Goal: Task Accomplishment & Management: Manage account settings

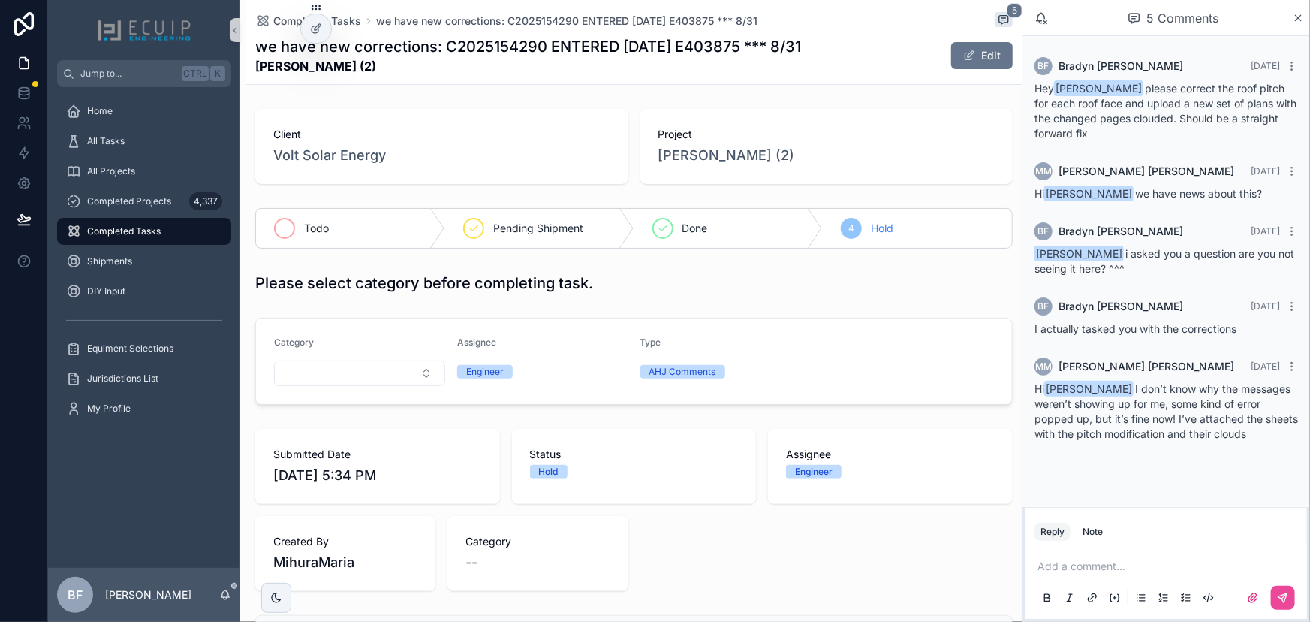
click at [275, 227] on div "scrollable content" at bounding box center [284, 228] width 21 height 21
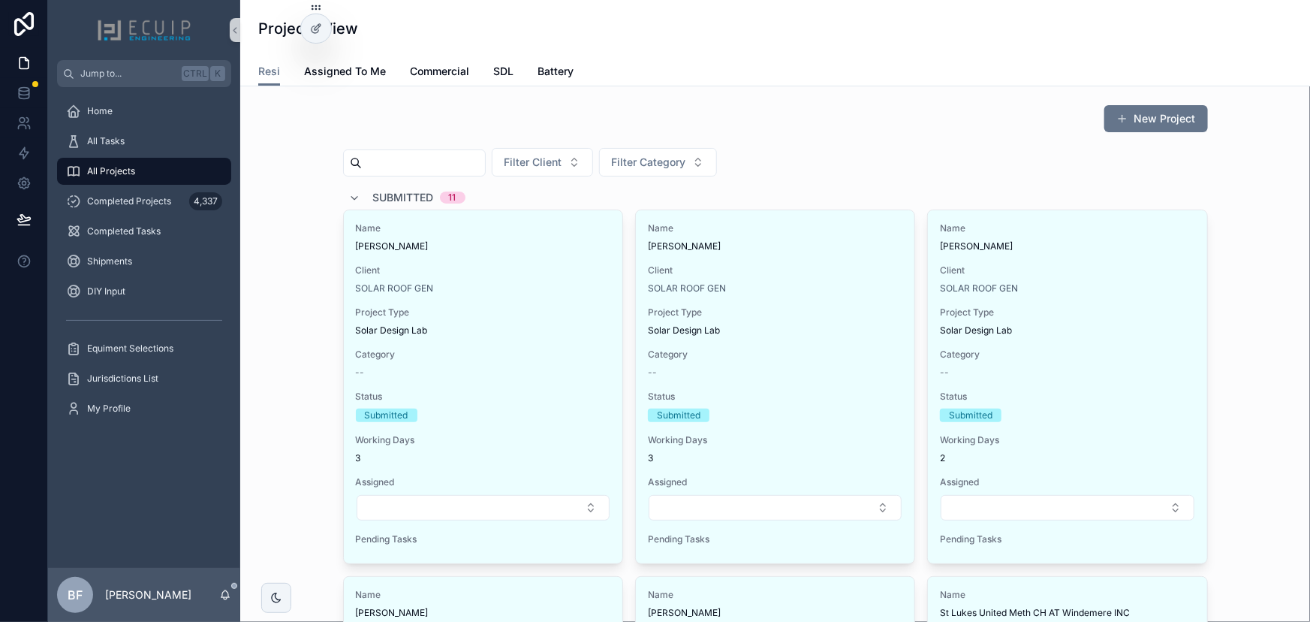
click at [364, 198] on div "Submitted 11" at bounding box center [407, 197] width 116 height 24
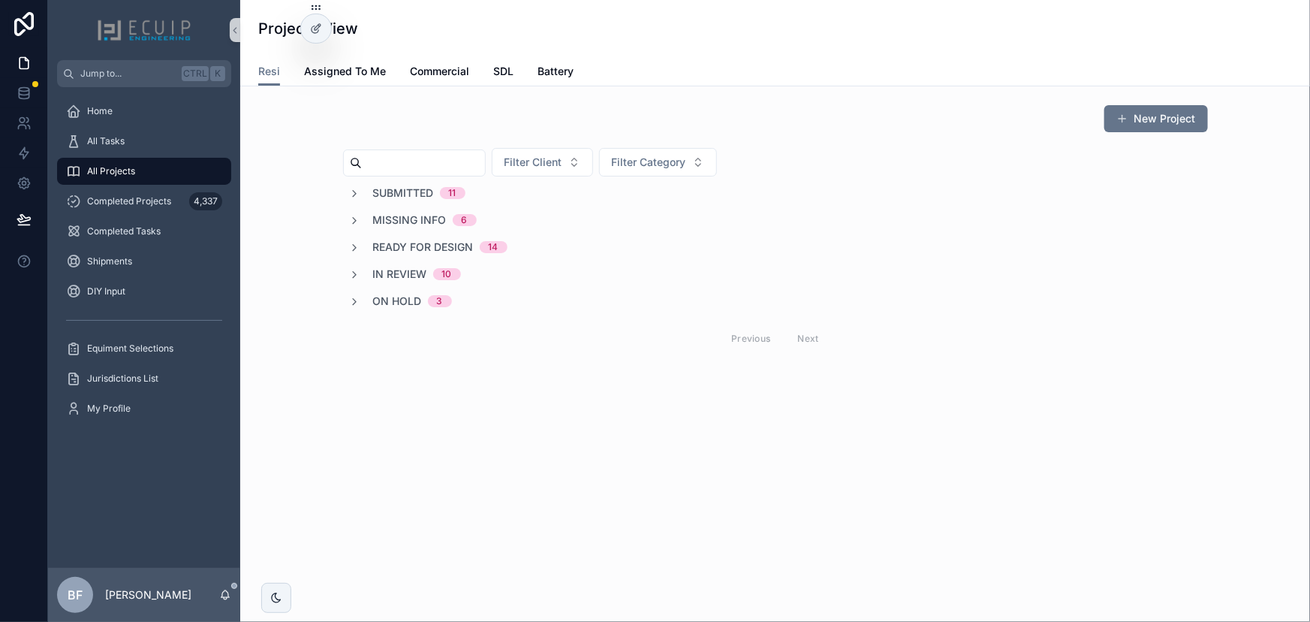
click at [366, 192] on div "Submitted 11" at bounding box center [407, 192] width 116 height 15
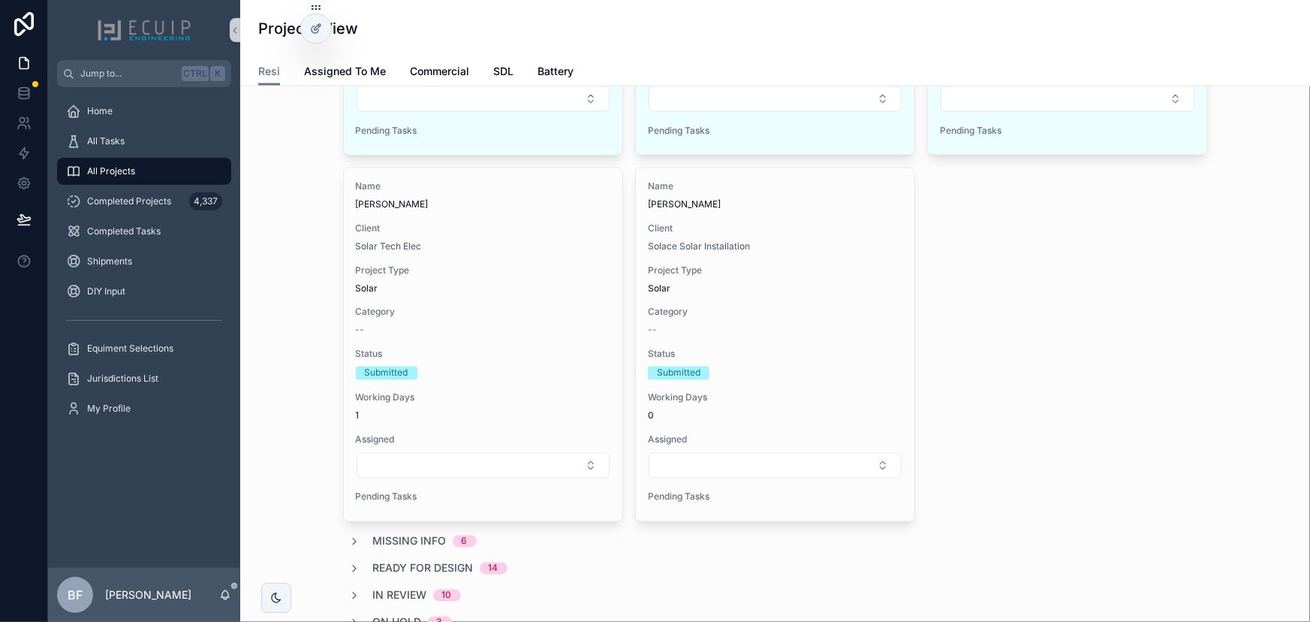
scroll to position [1160, 0]
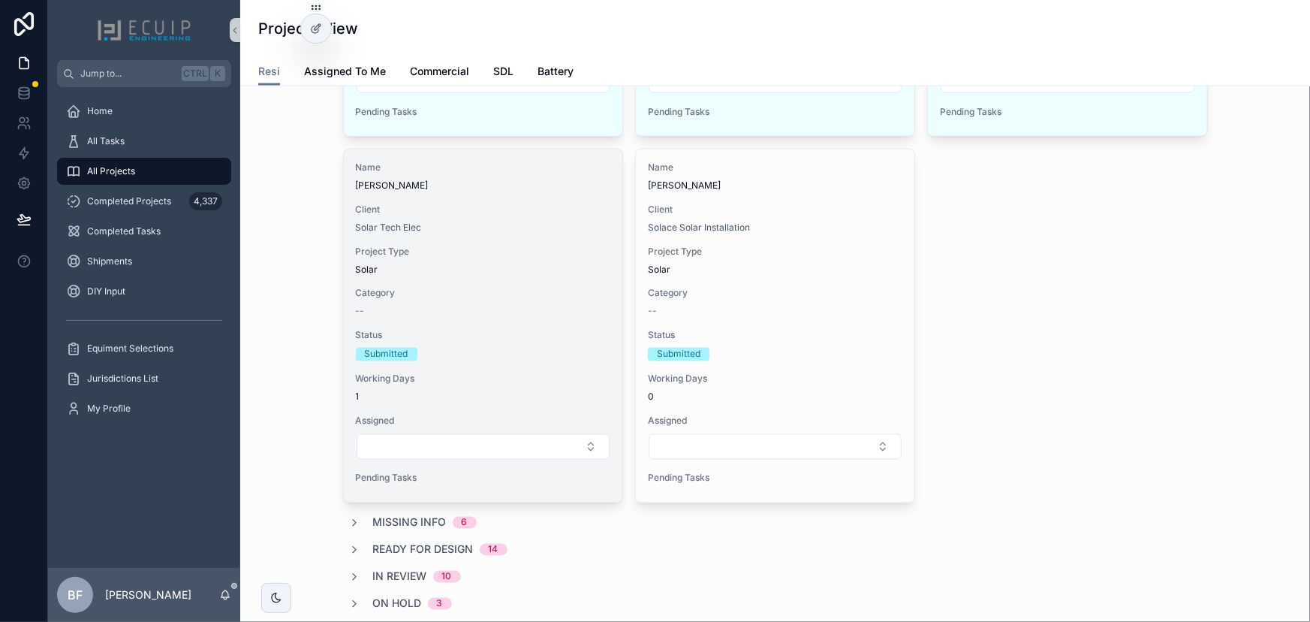
click at [527, 225] on div "Solar Tech Elec" at bounding box center [483, 227] width 255 height 12
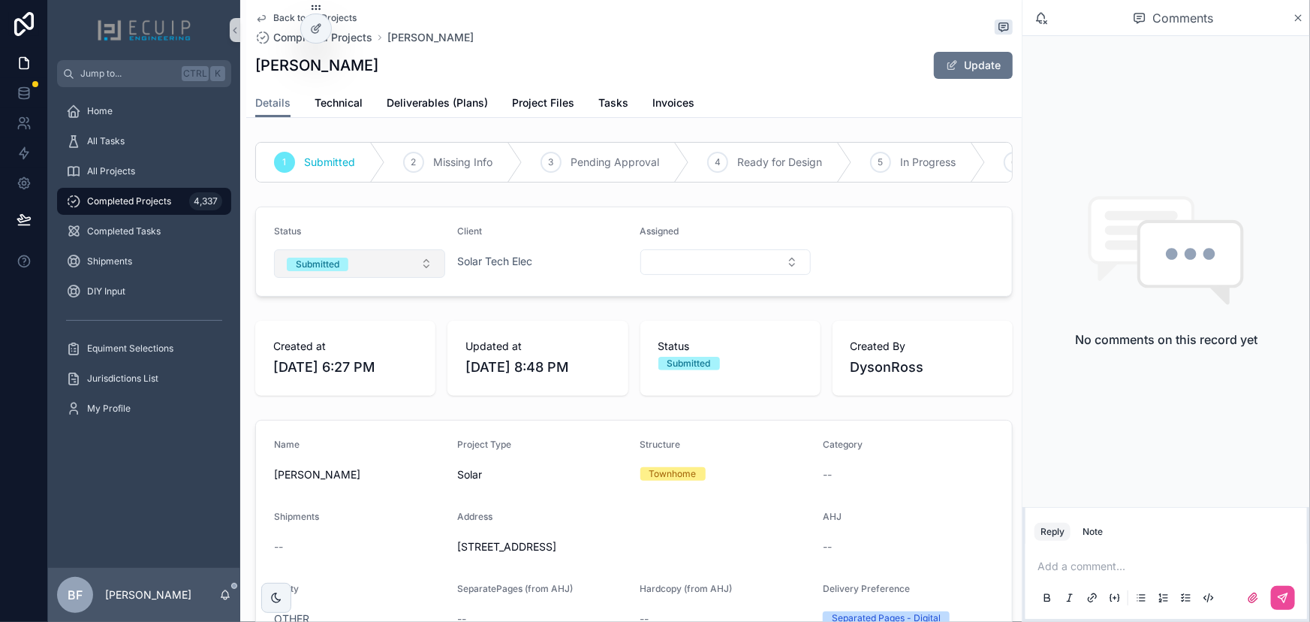
click at [375, 278] on button "Submitted" at bounding box center [359, 263] width 171 height 29
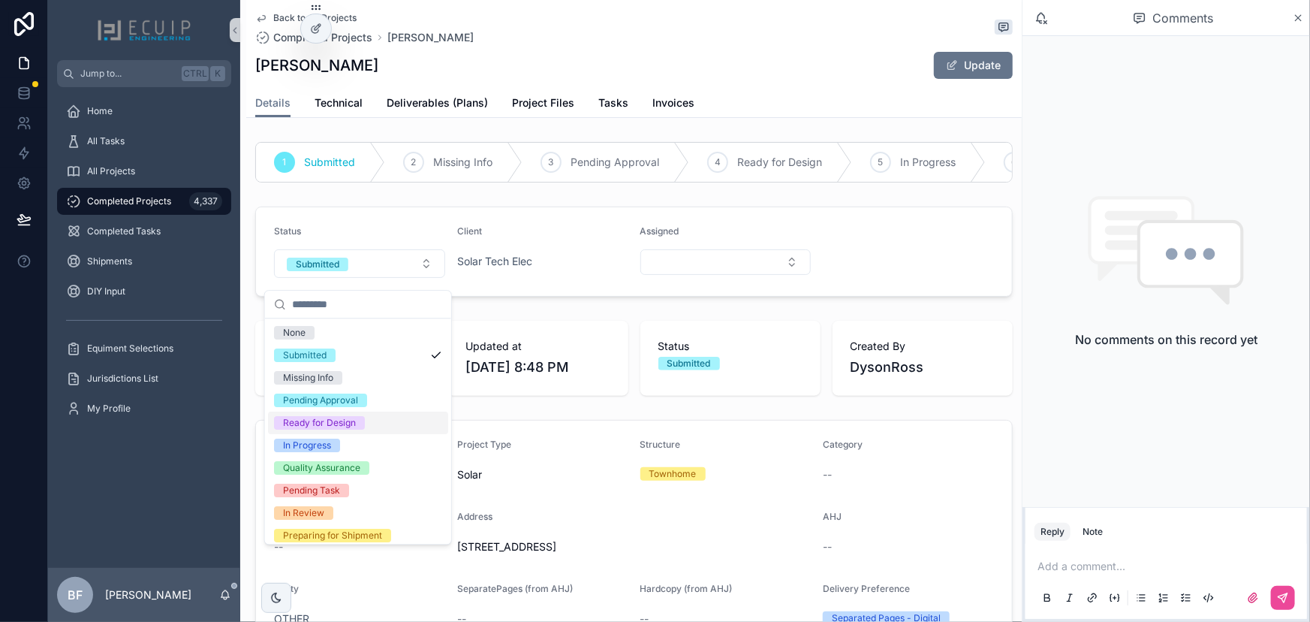
click at [335, 420] on div "Ready for Design" at bounding box center [319, 423] width 73 height 14
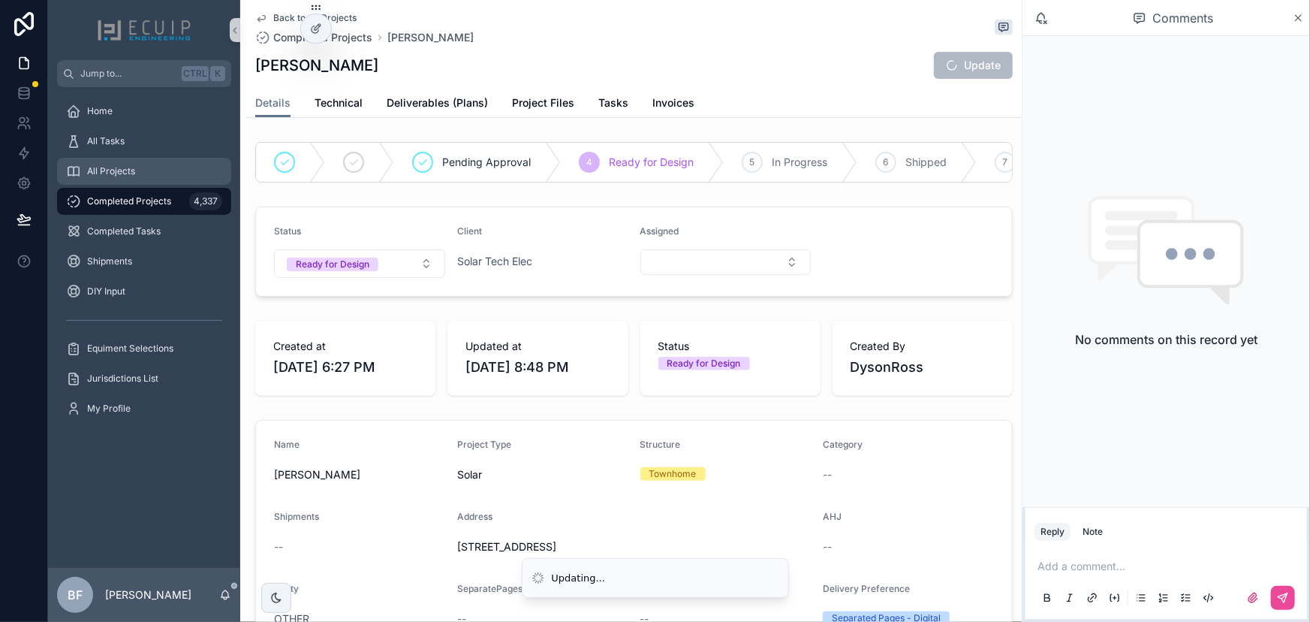
click at [143, 163] on div "All Projects" at bounding box center [144, 171] width 156 height 24
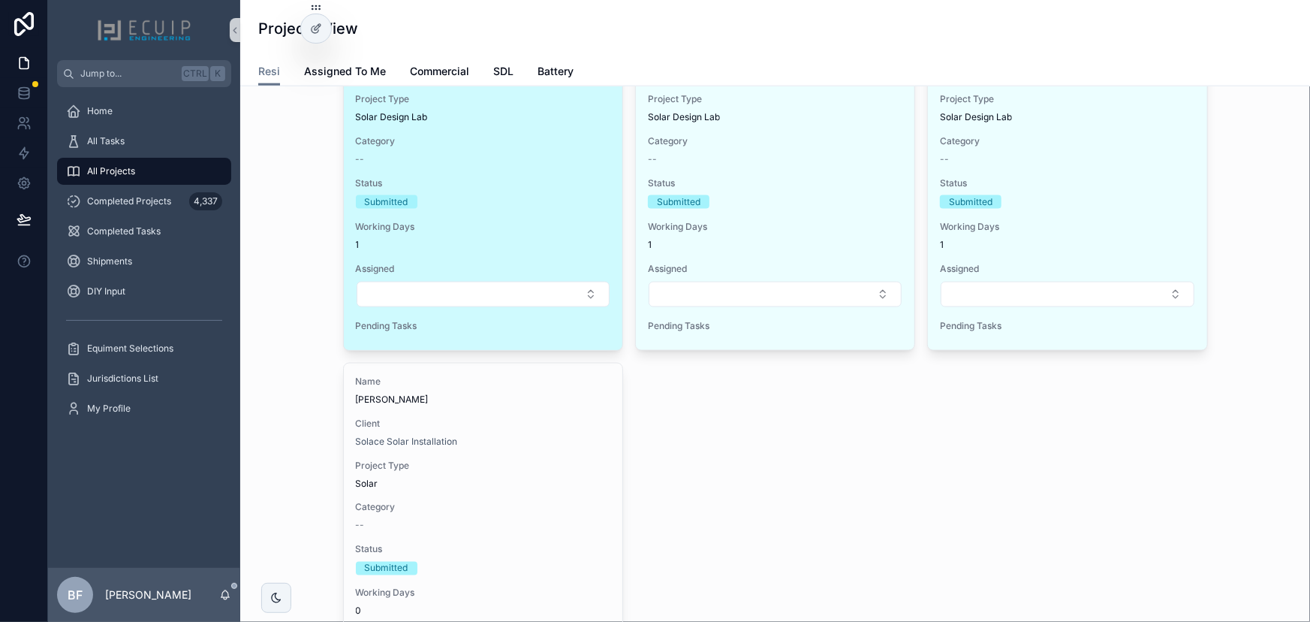
scroll to position [1092, 0]
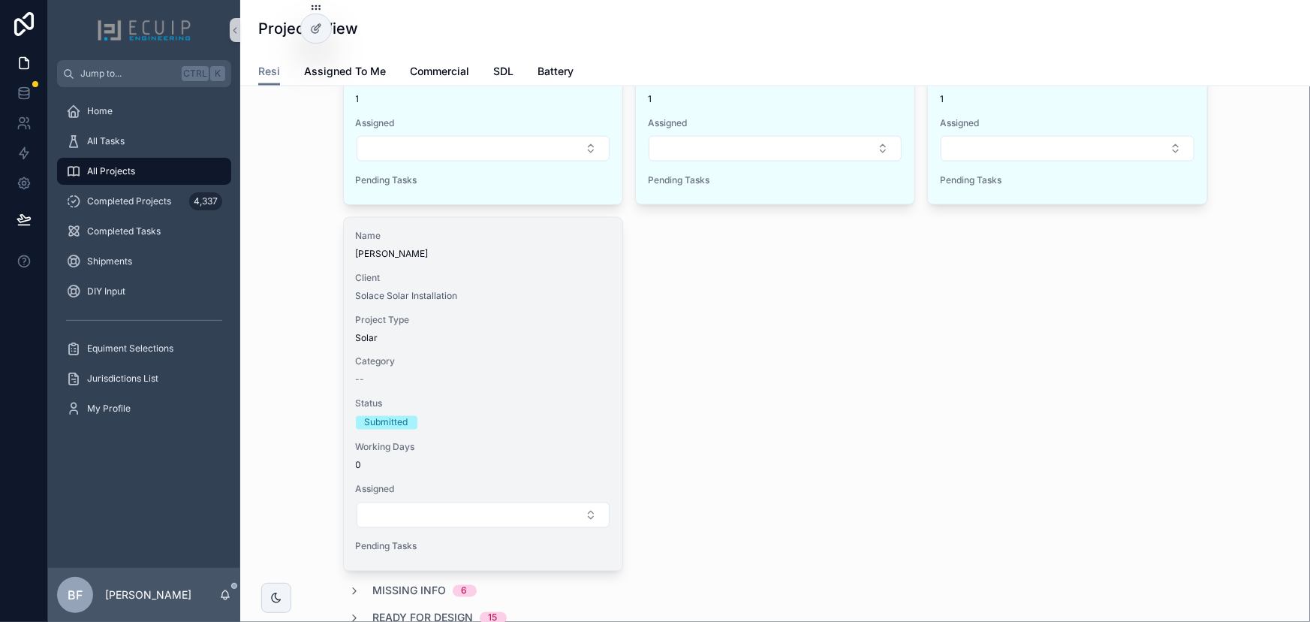
click at [528, 277] on span "Client" at bounding box center [483, 278] width 255 height 12
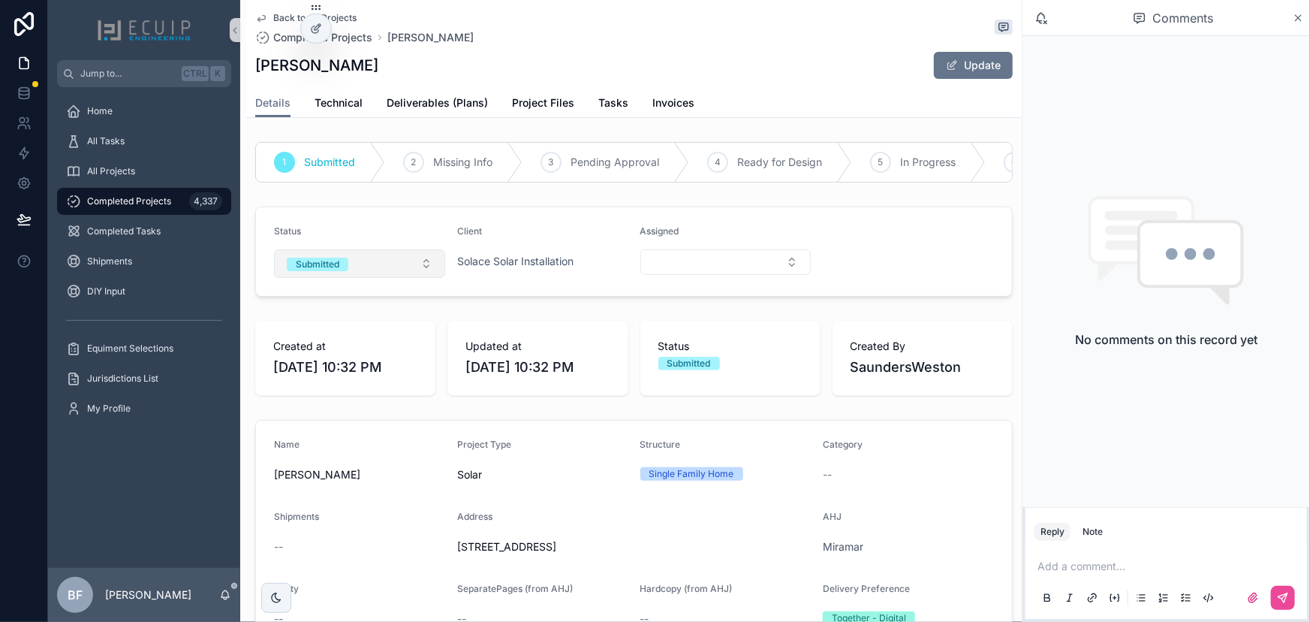
click at [368, 270] on button "Submitted" at bounding box center [359, 263] width 171 height 29
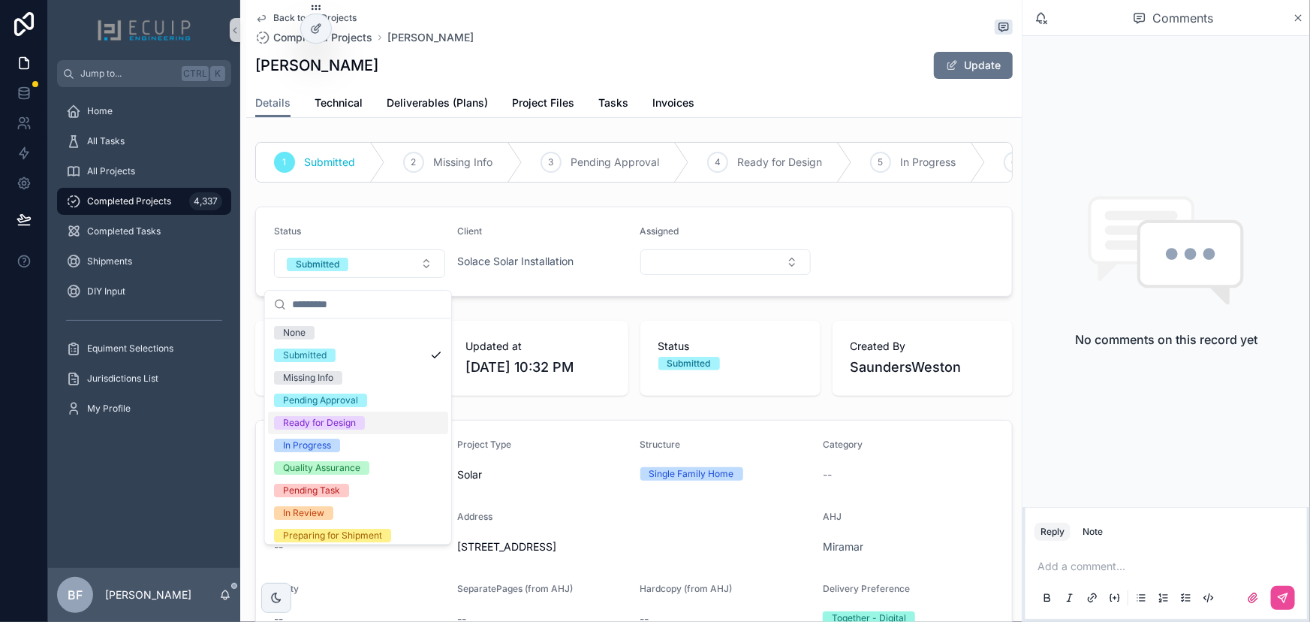
click at [327, 428] on div "Ready for Design" at bounding box center [319, 423] width 73 height 14
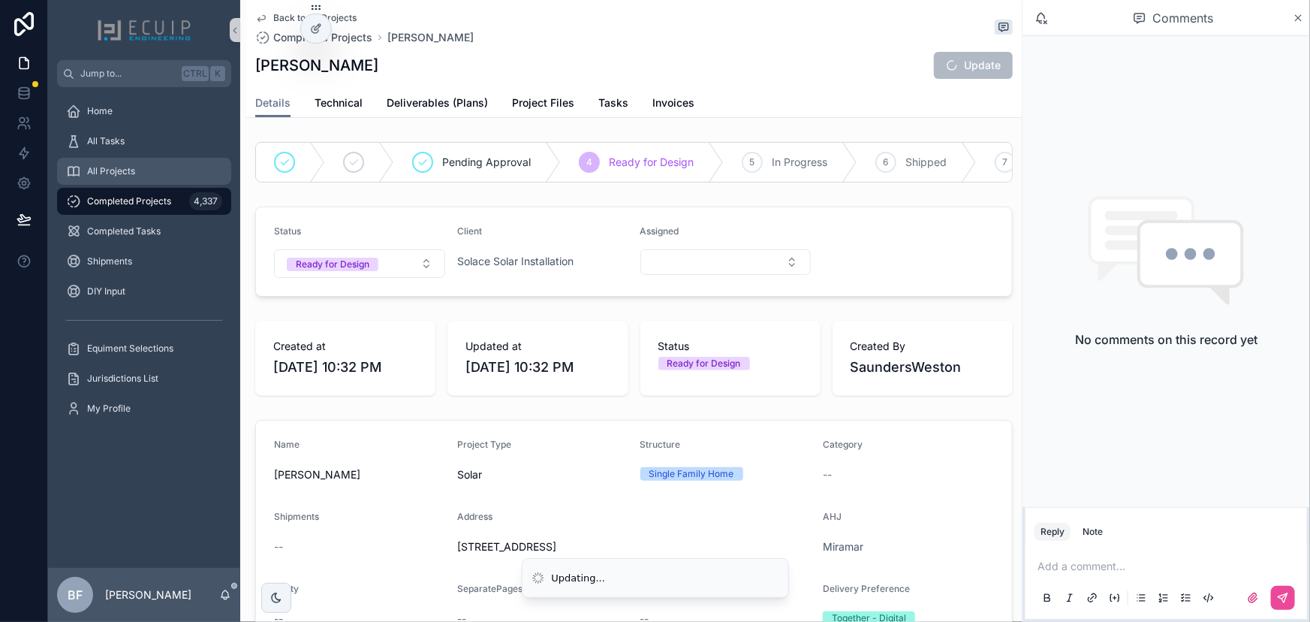
click at [140, 173] on div "All Projects" at bounding box center [144, 171] width 156 height 24
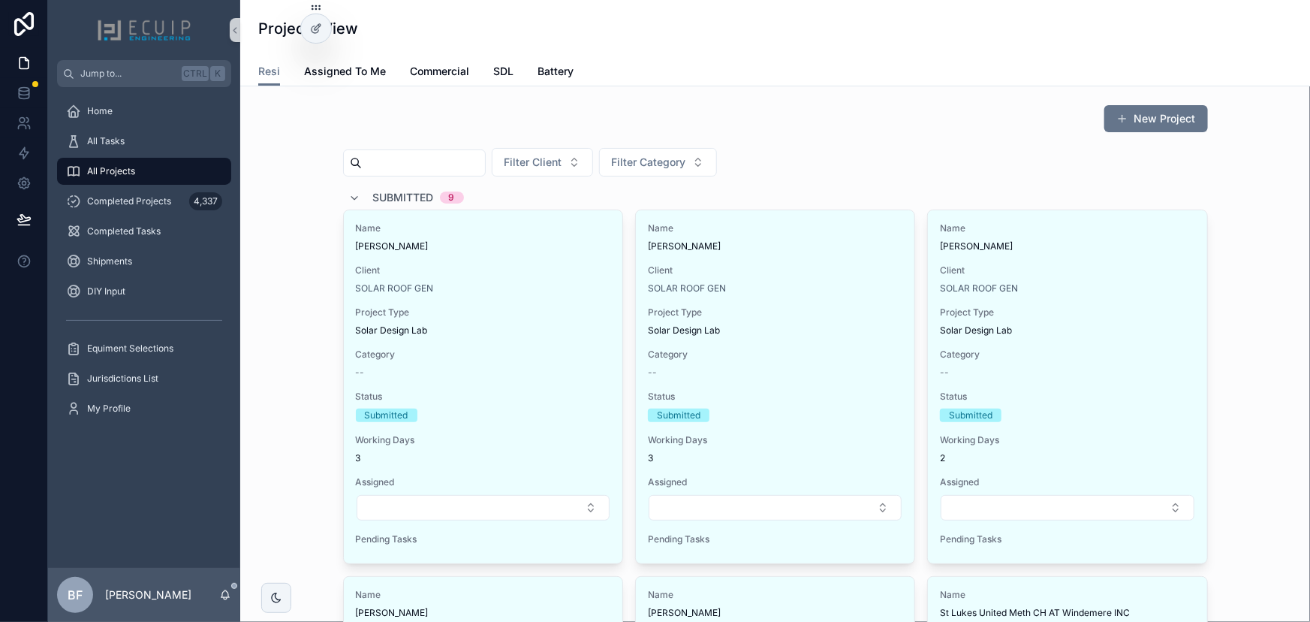
click at [373, 205] on div "Submitted 9" at bounding box center [418, 197] width 91 height 24
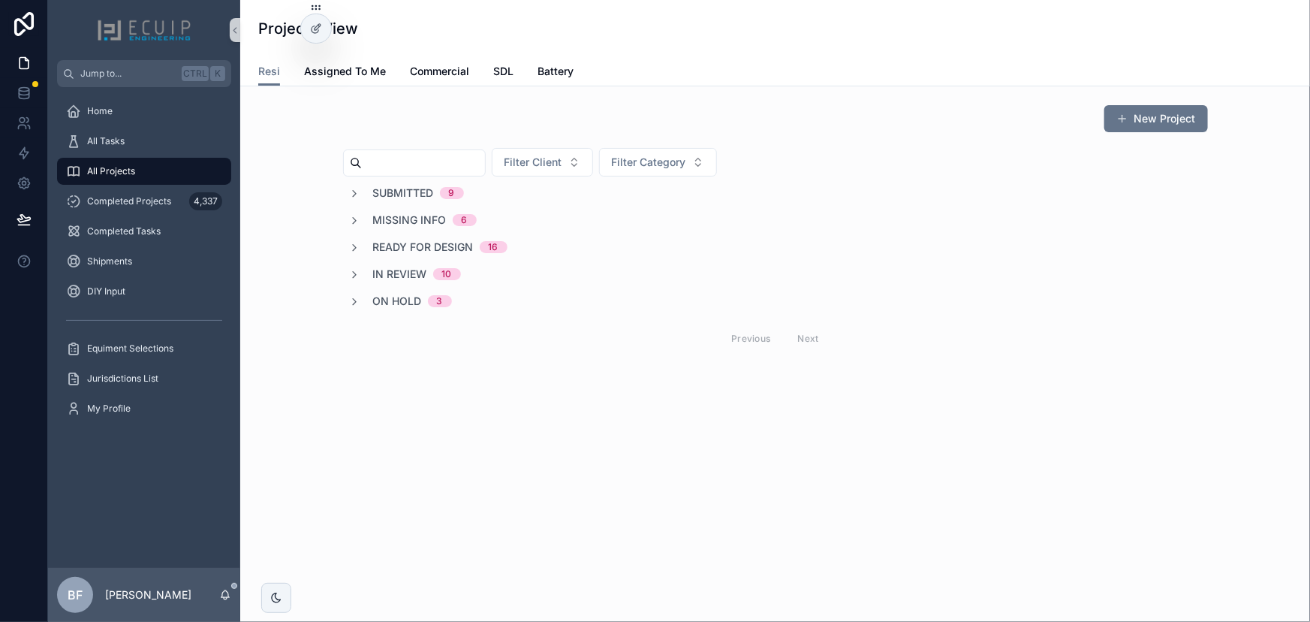
click at [436, 247] on span "Ready for Design" at bounding box center [423, 247] width 101 height 15
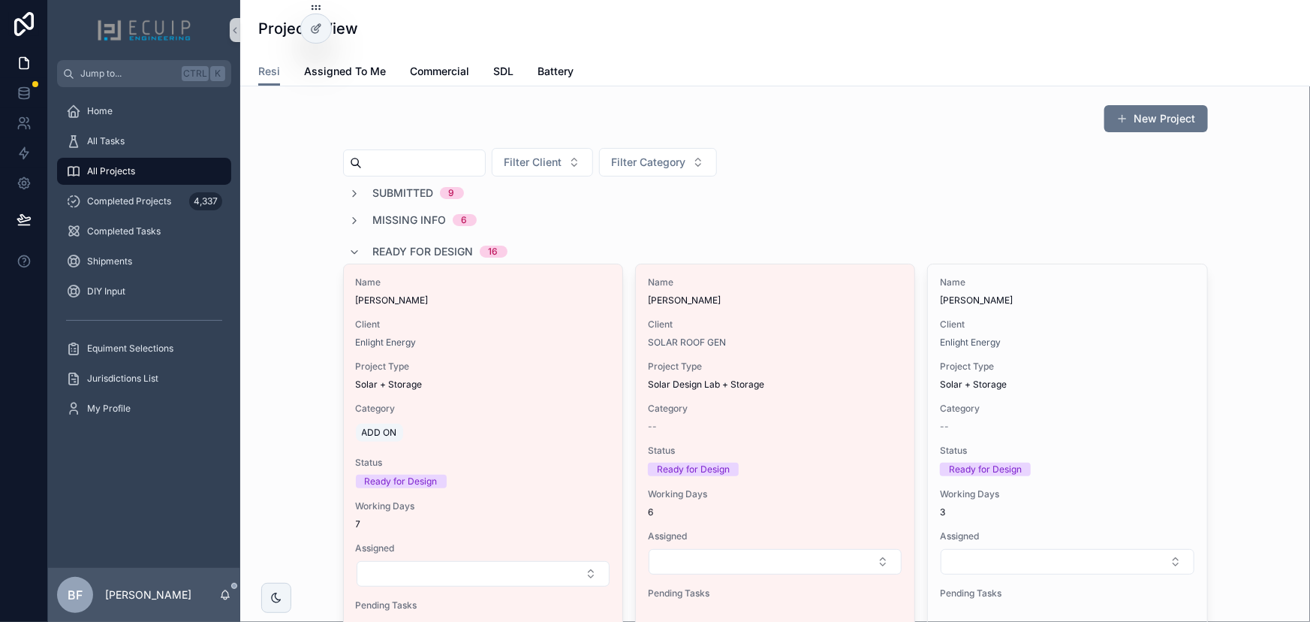
click at [436, 247] on span "Ready for Design" at bounding box center [423, 251] width 101 height 15
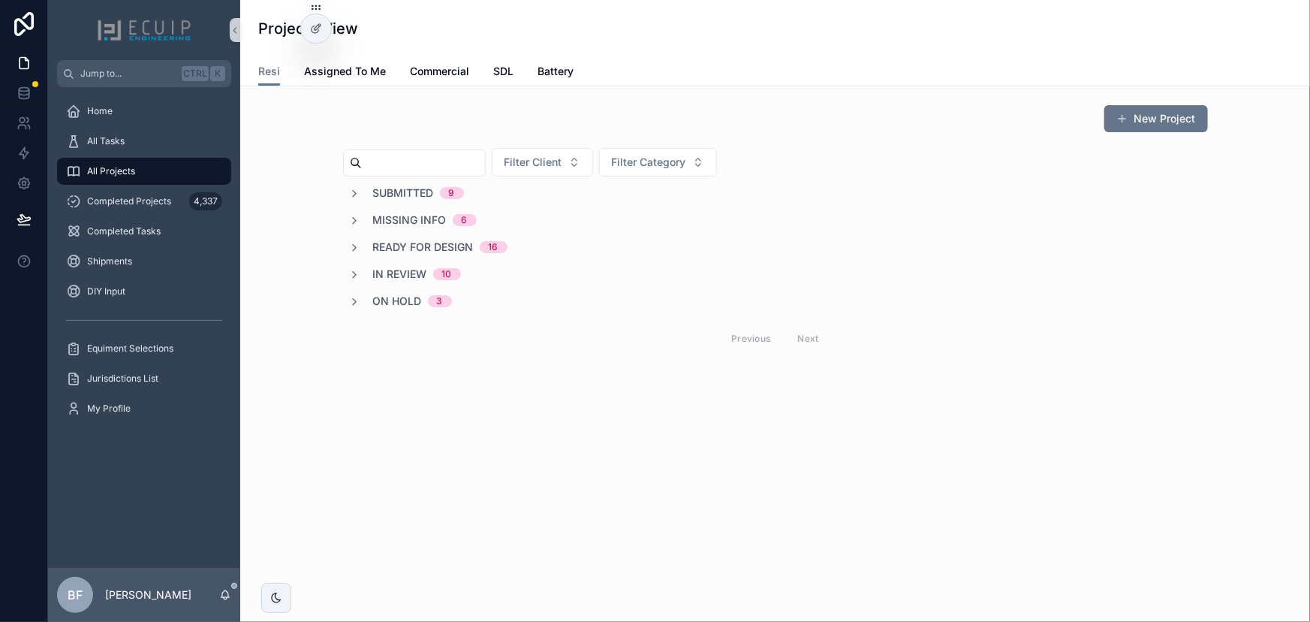
click at [418, 276] on span "In Review" at bounding box center [400, 274] width 54 height 15
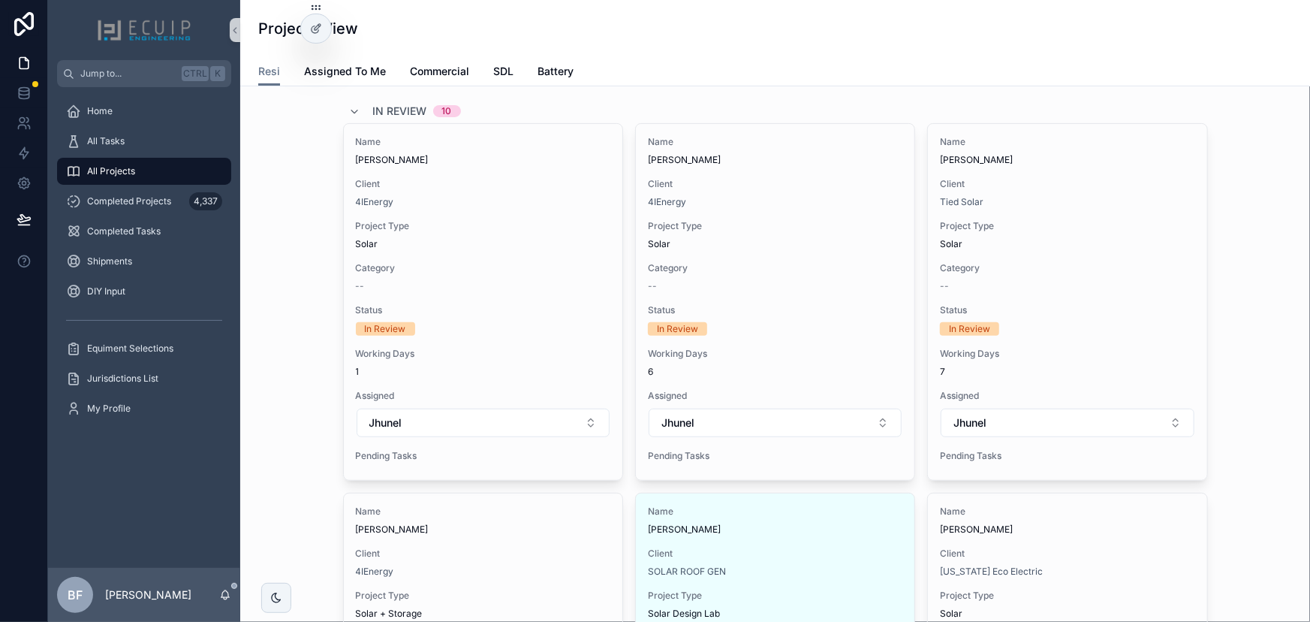
scroll to position [136, 0]
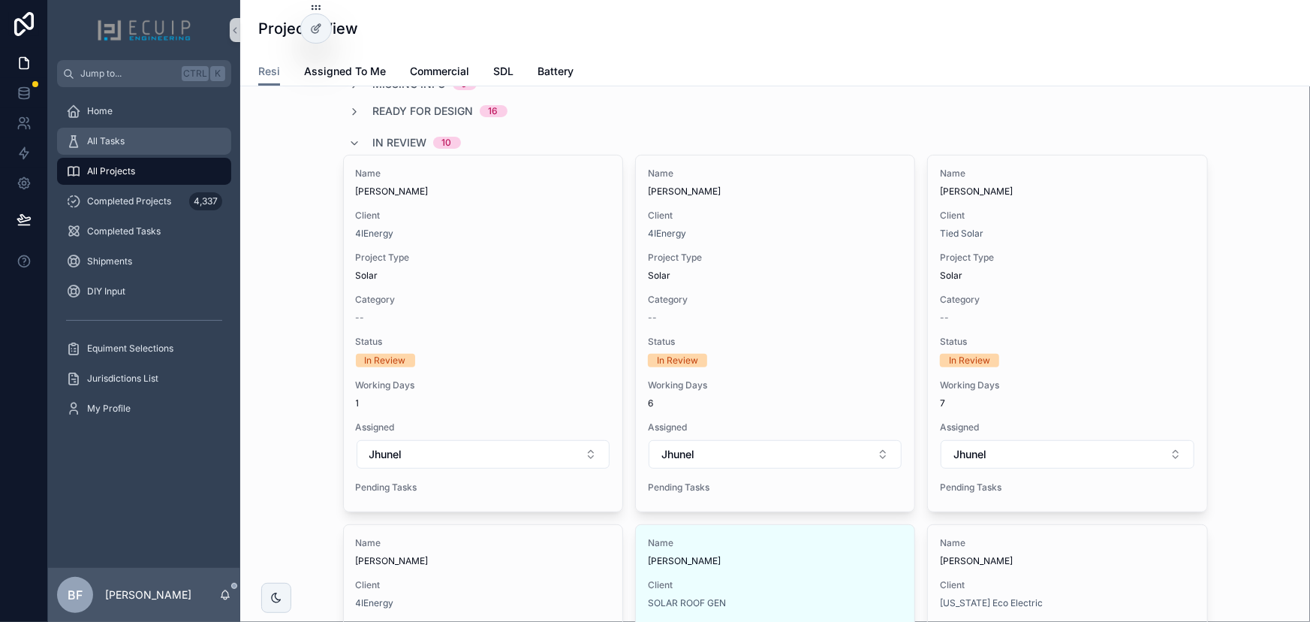
click at [116, 151] on div "All Tasks" at bounding box center [144, 141] width 156 height 24
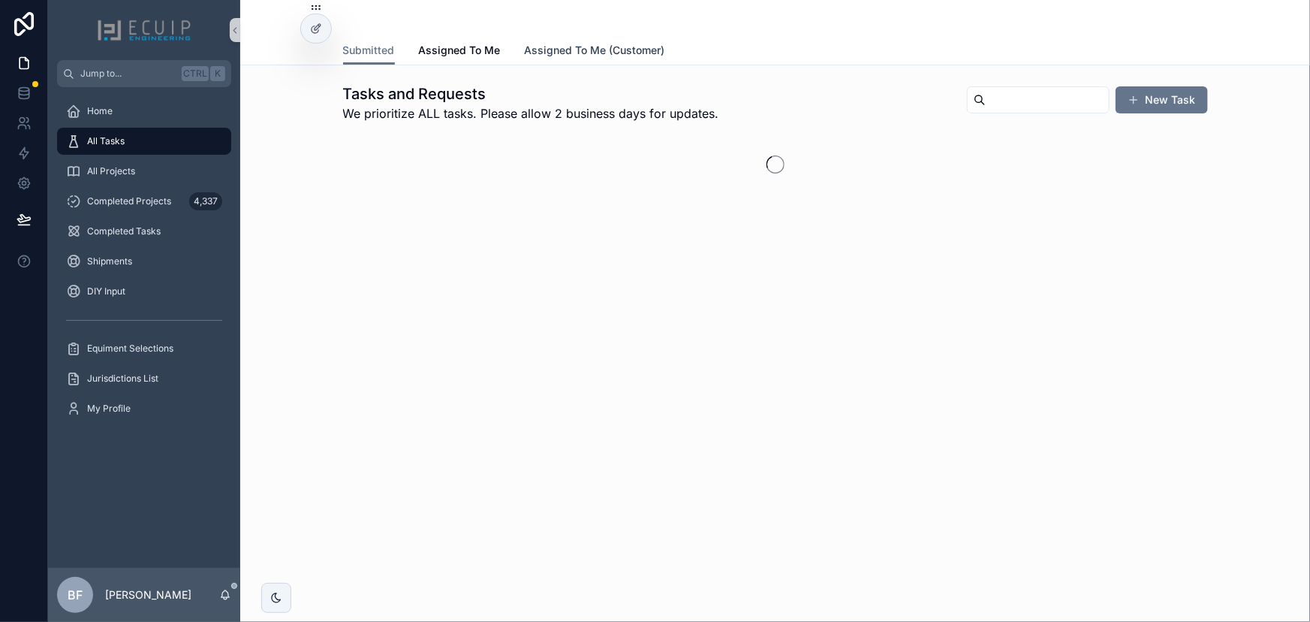
click at [615, 49] on span "Assigned To Me (Customer)" at bounding box center [595, 50] width 140 height 15
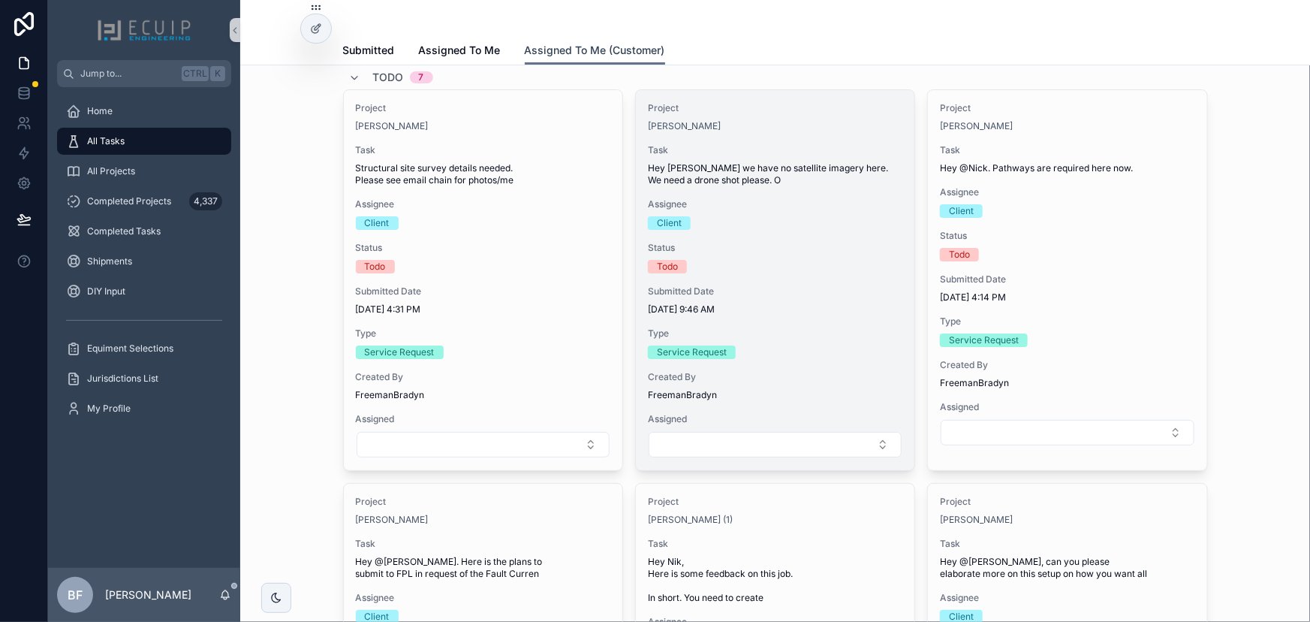
scroll to position [68, 0]
click at [803, 133] on div "Project [PERSON_NAME] Task Hey [PERSON_NAME] we have no satellite imagery here.…" at bounding box center [775, 279] width 279 height 380
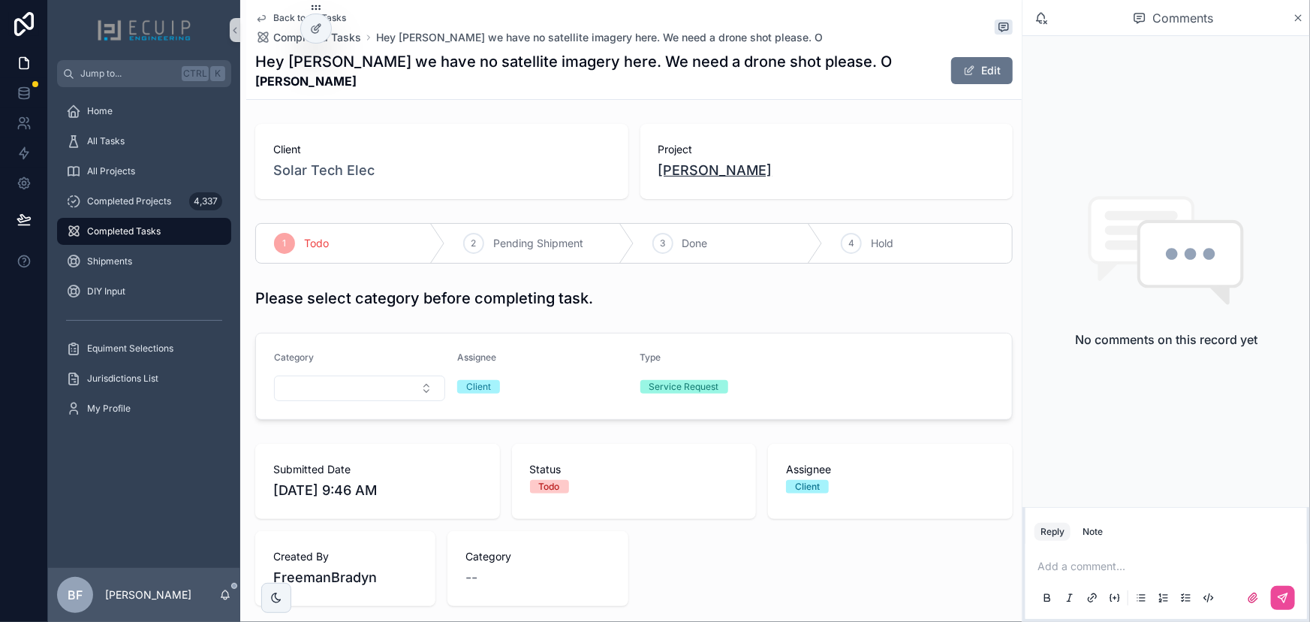
click at [707, 167] on span "[PERSON_NAME]" at bounding box center [715, 170] width 114 height 21
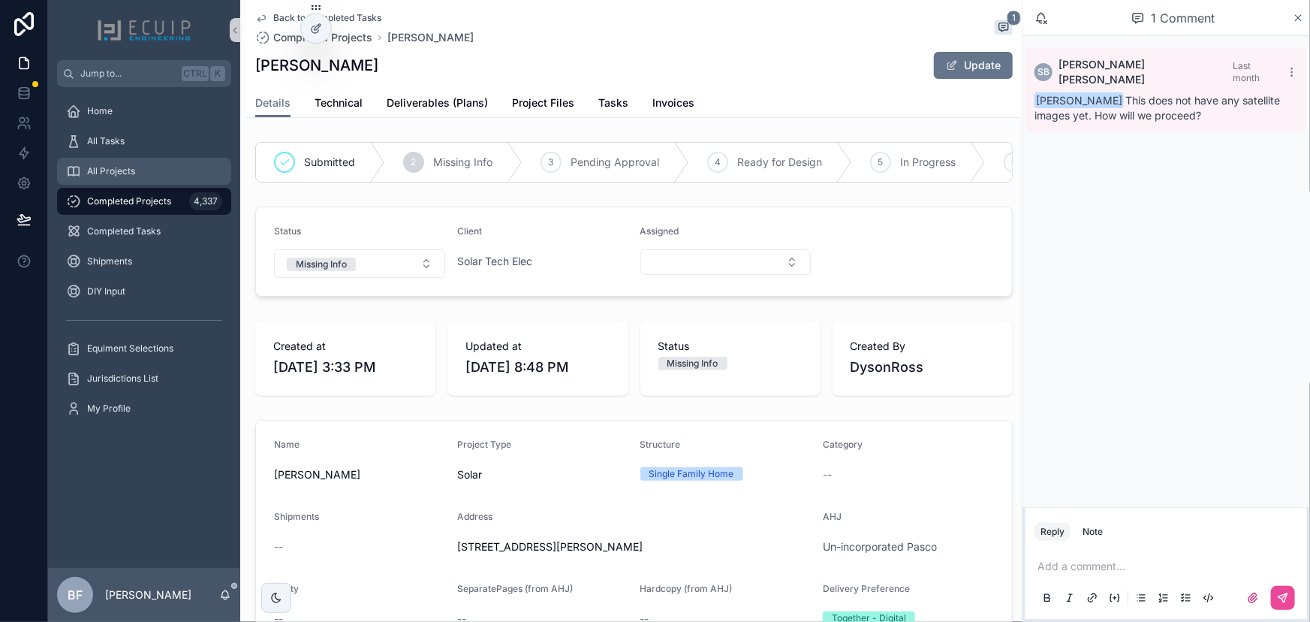
click at [121, 169] on span "All Projects" at bounding box center [111, 171] width 48 height 12
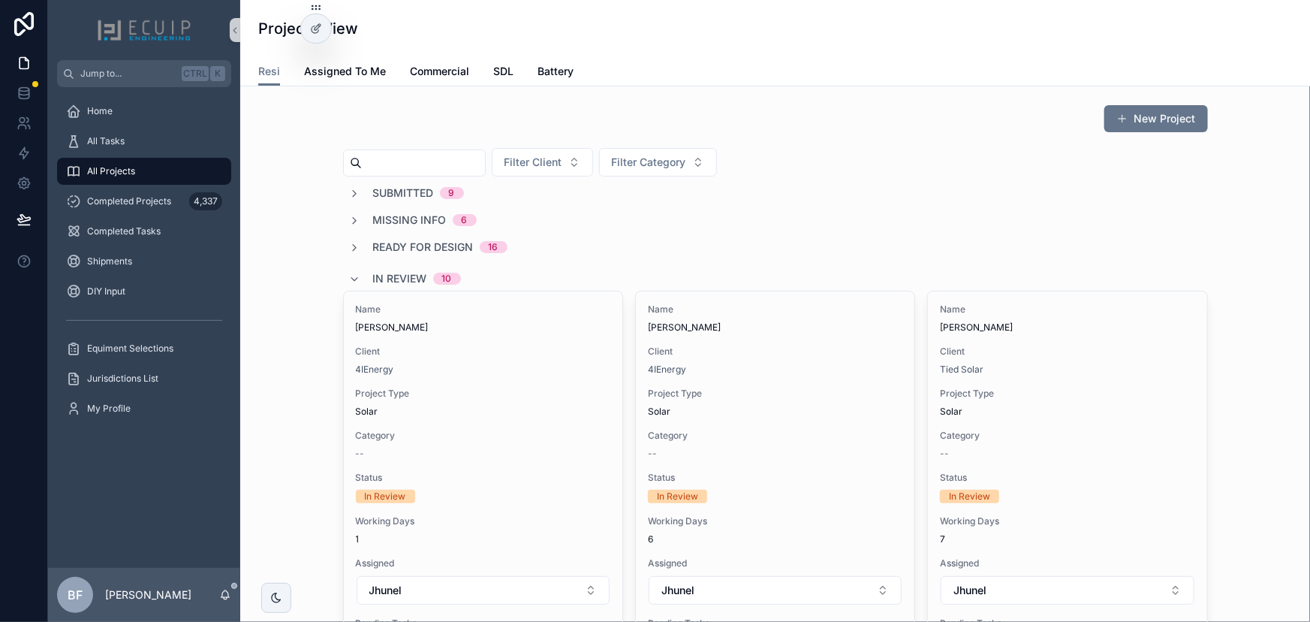
click at [373, 276] on span "In Review" at bounding box center [400, 278] width 54 height 15
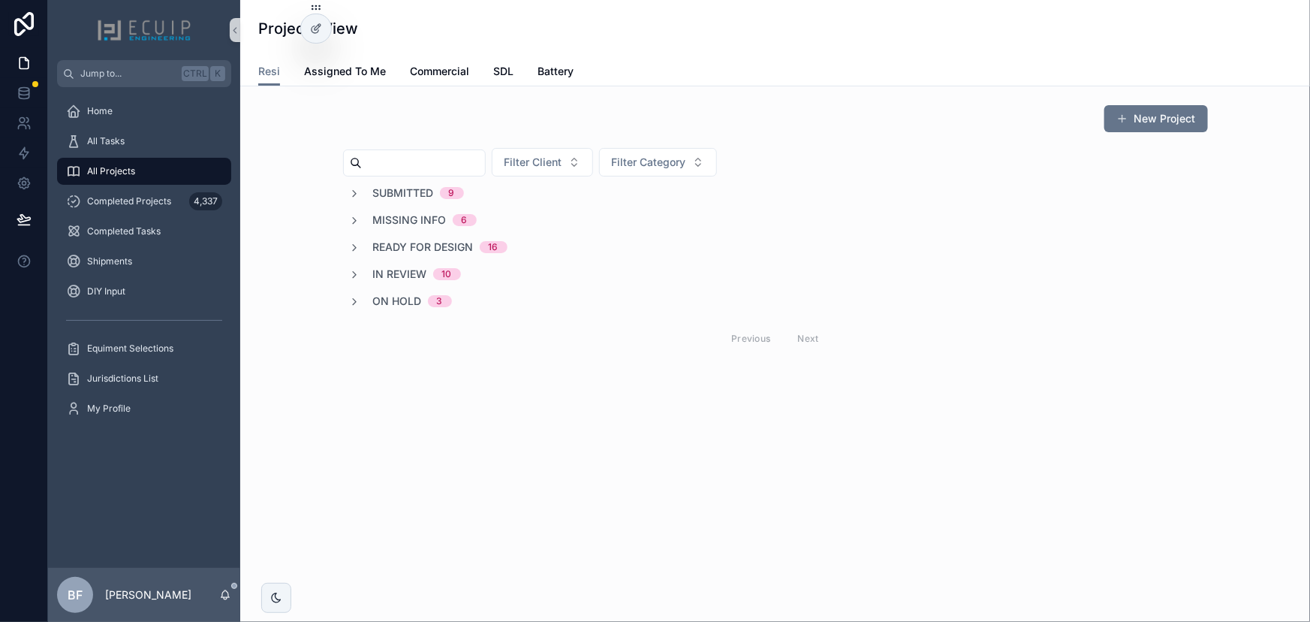
click at [399, 246] on span "Ready for Design" at bounding box center [423, 247] width 101 height 15
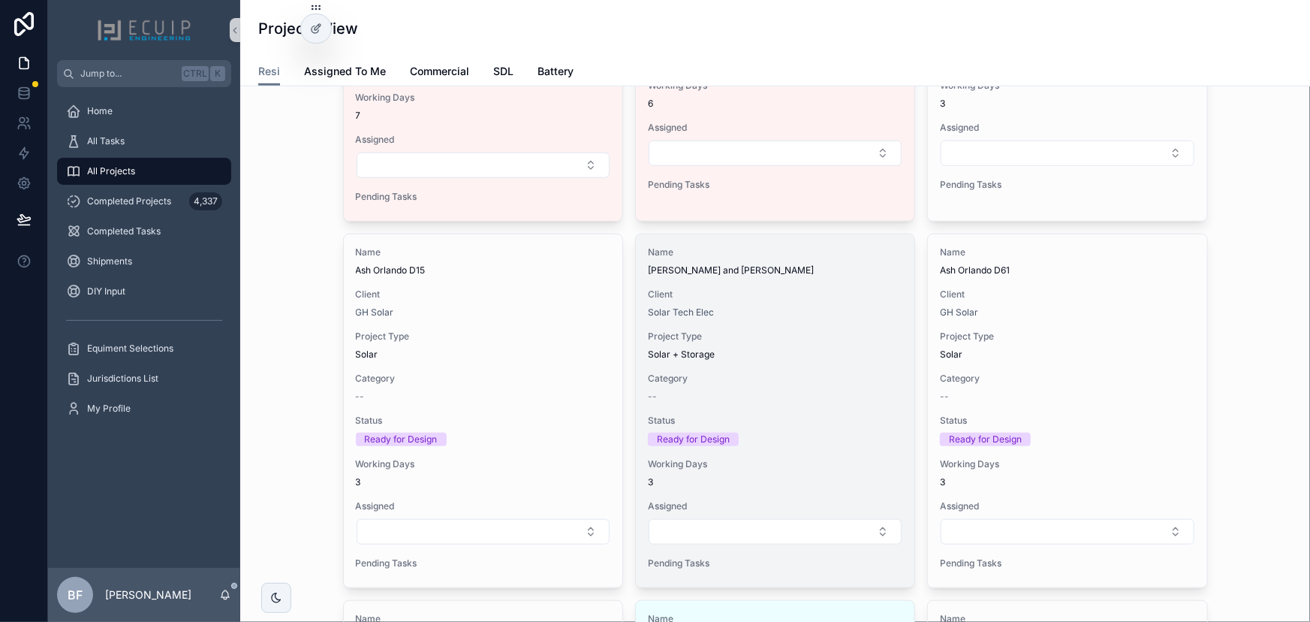
scroll to position [409, 0]
click at [795, 270] on span "[PERSON_NAME] and [PERSON_NAME]" at bounding box center [775, 270] width 255 height 12
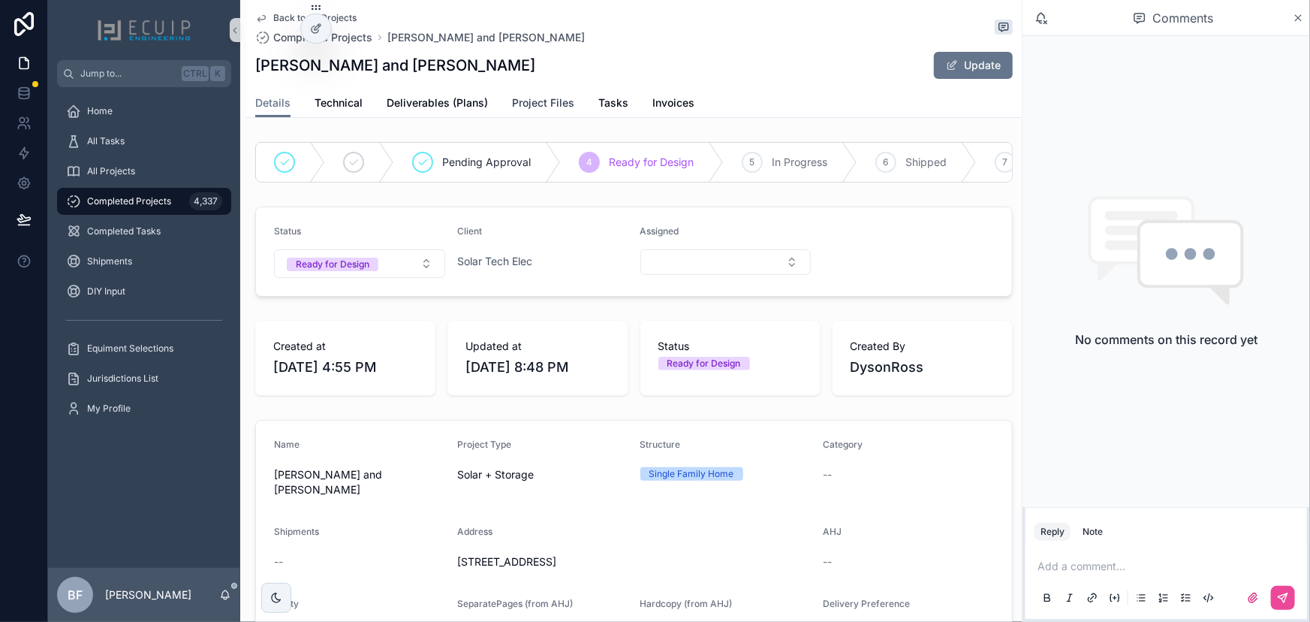
click at [520, 102] on span "Project Files" at bounding box center [543, 102] width 62 height 15
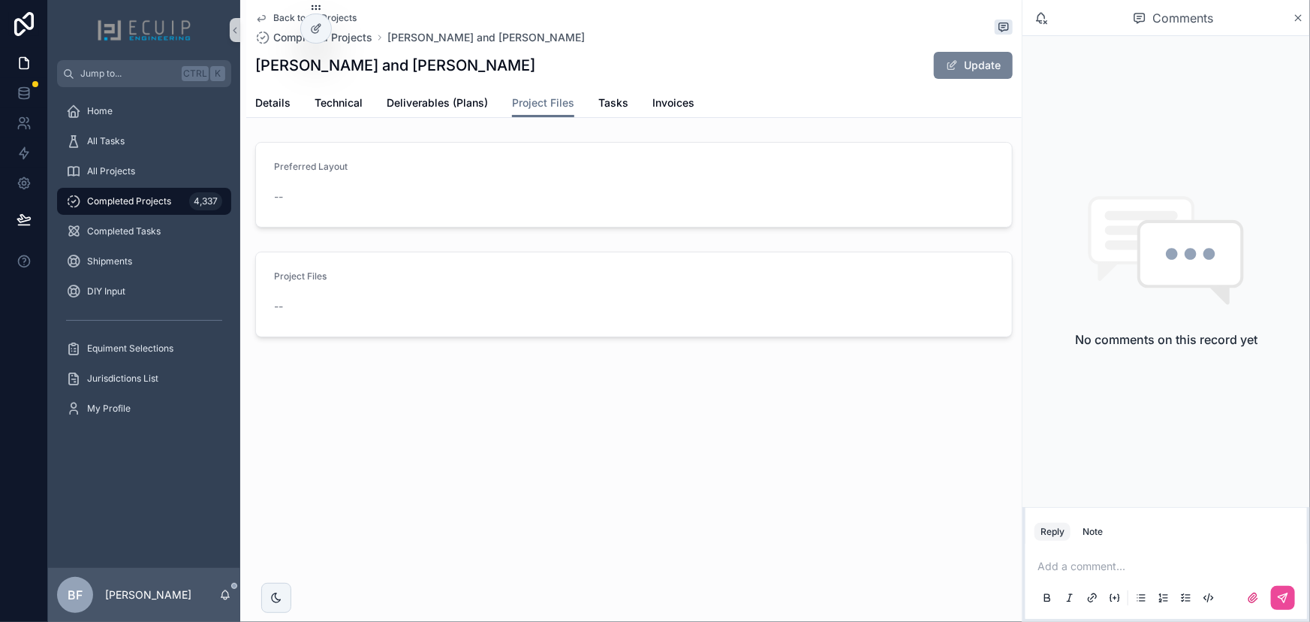
click at [991, 65] on button "Update" at bounding box center [973, 65] width 79 height 27
click at [960, 67] on span "scrollable content" at bounding box center [963, 65] width 12 height 12
click at [281, 106] on span "Details" at bounding box center [272, 102] width 35 height 15
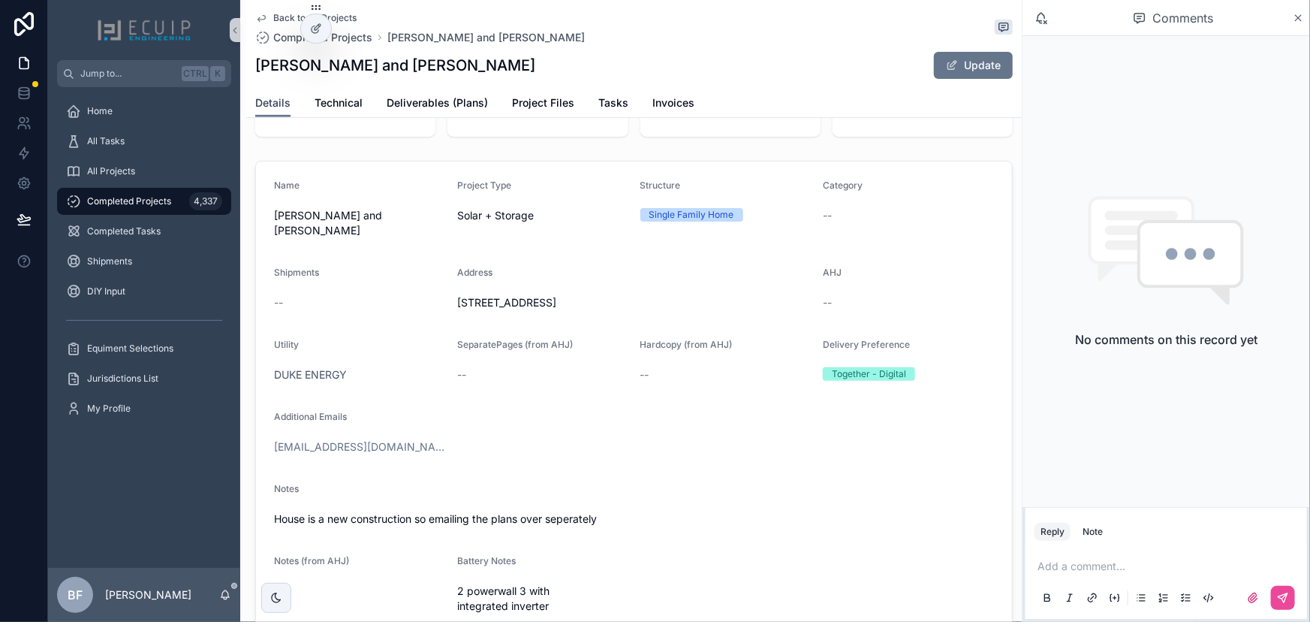
scroll to position [614, 0]
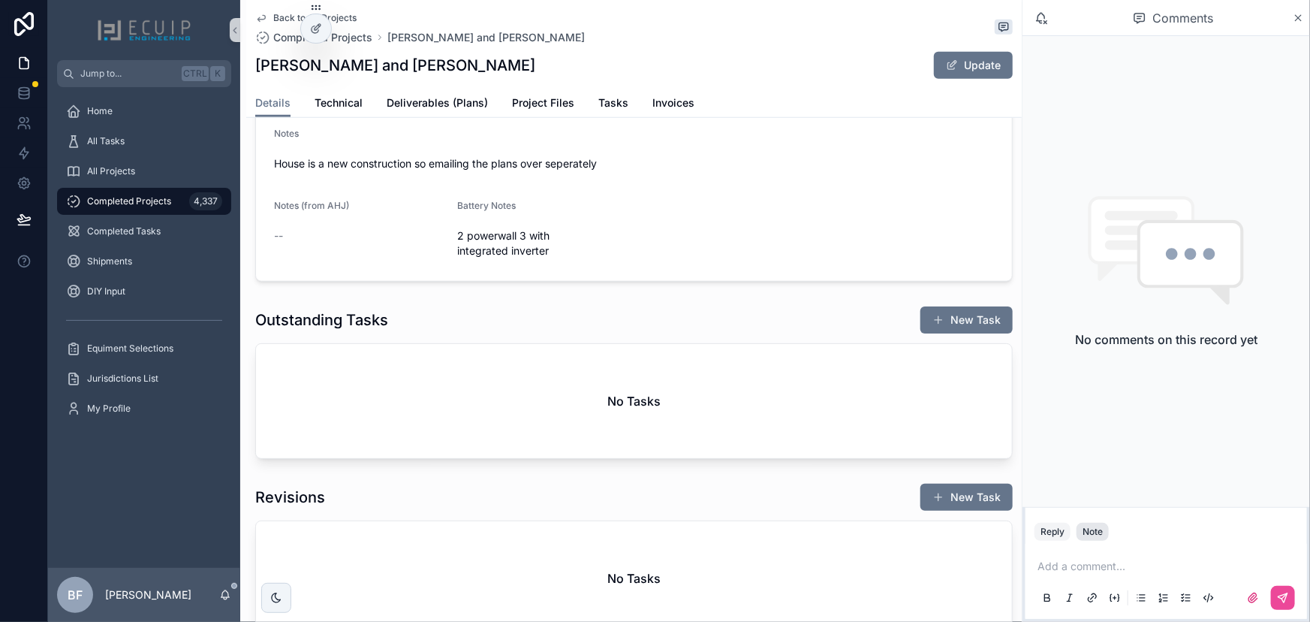
click at [1086, 535] on div "Note" at bounding box center [1093, 532] width 20 height 12
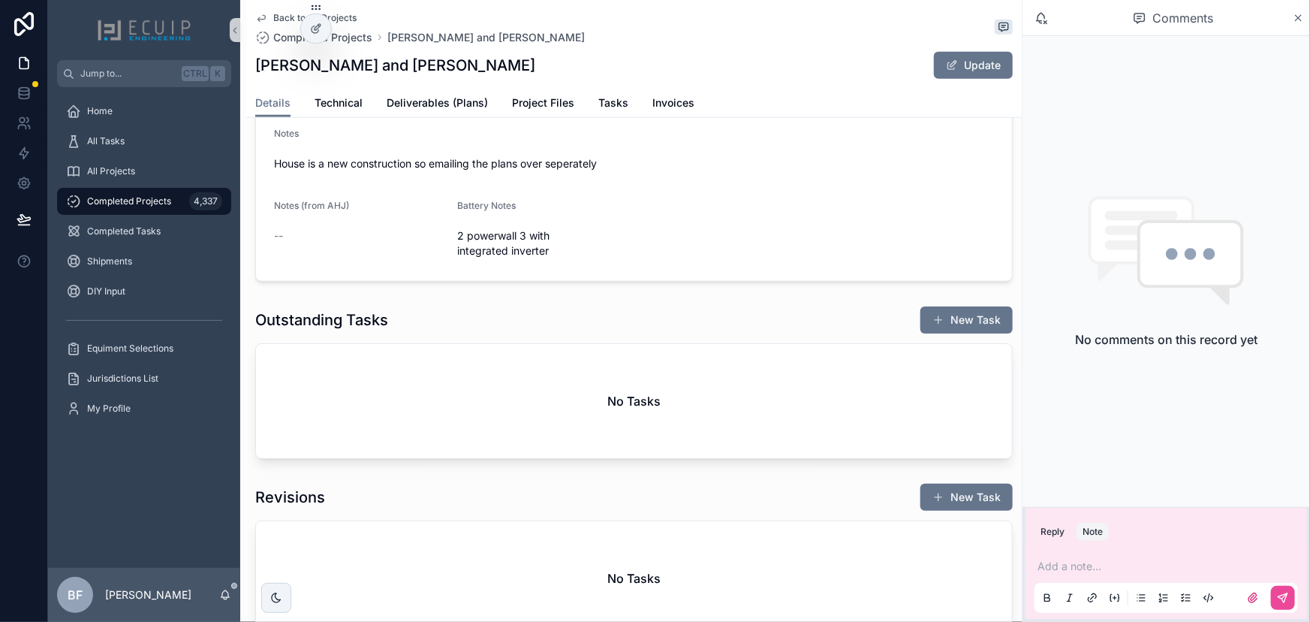
click at [1118, 557] on div "Add a note..." at bounding box center [1167, 581] width 264 height 63
click at [1112, 566] on p "scrollable content" at bounding box center [1170, 566] width 264 height 15
click at [1276, 594] on button "scrollable content" at bounding box center [1283, 598] width 24 height 24
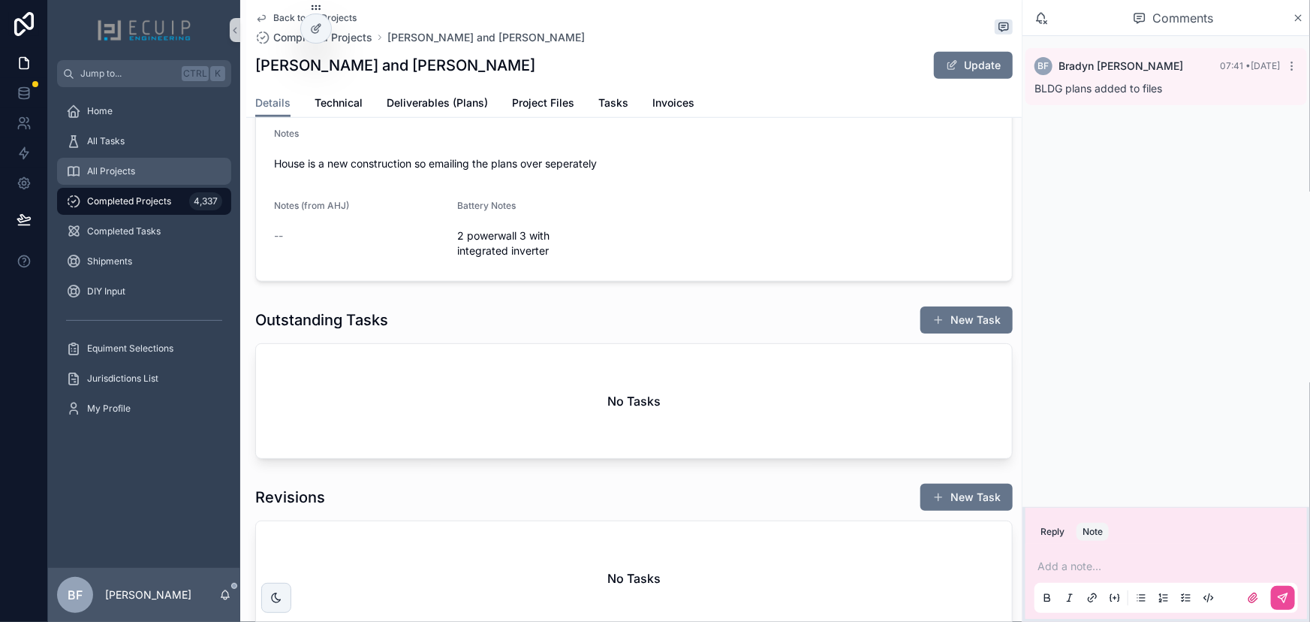
click at [106, 169] on span "All Projects" at bounding box center [111, 171] width 48 height 12
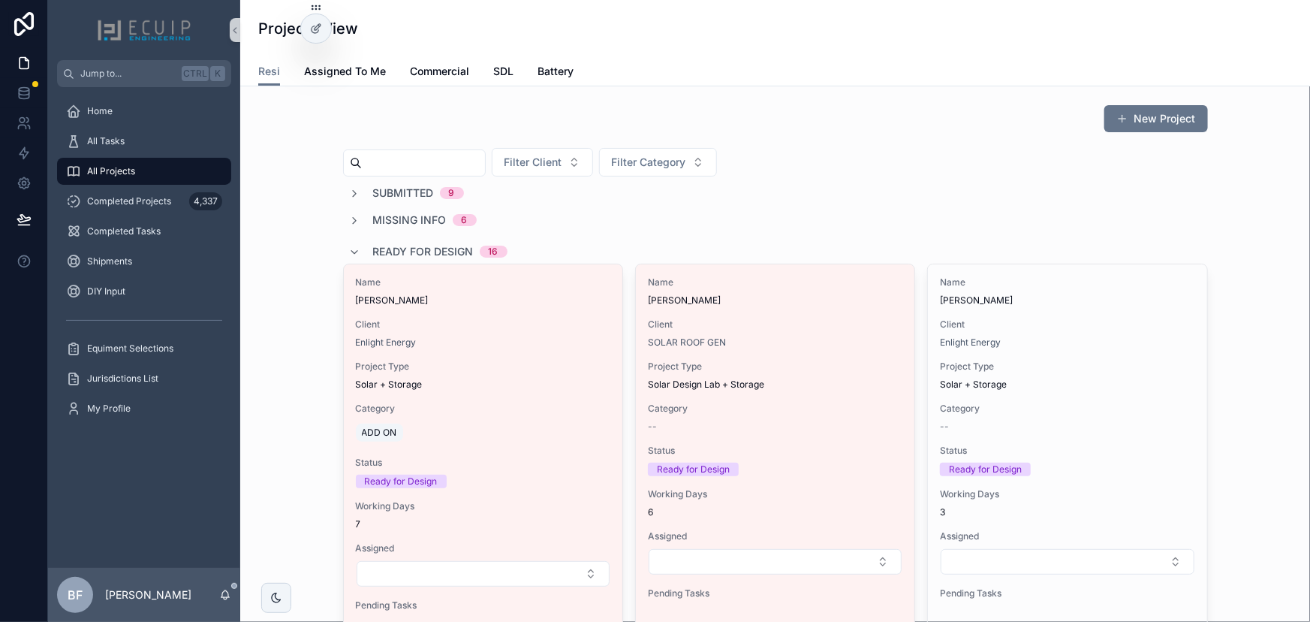
click at [375, 240] on div "Ready for Design 16" at bounding box center [440, 252] width 134 height 24
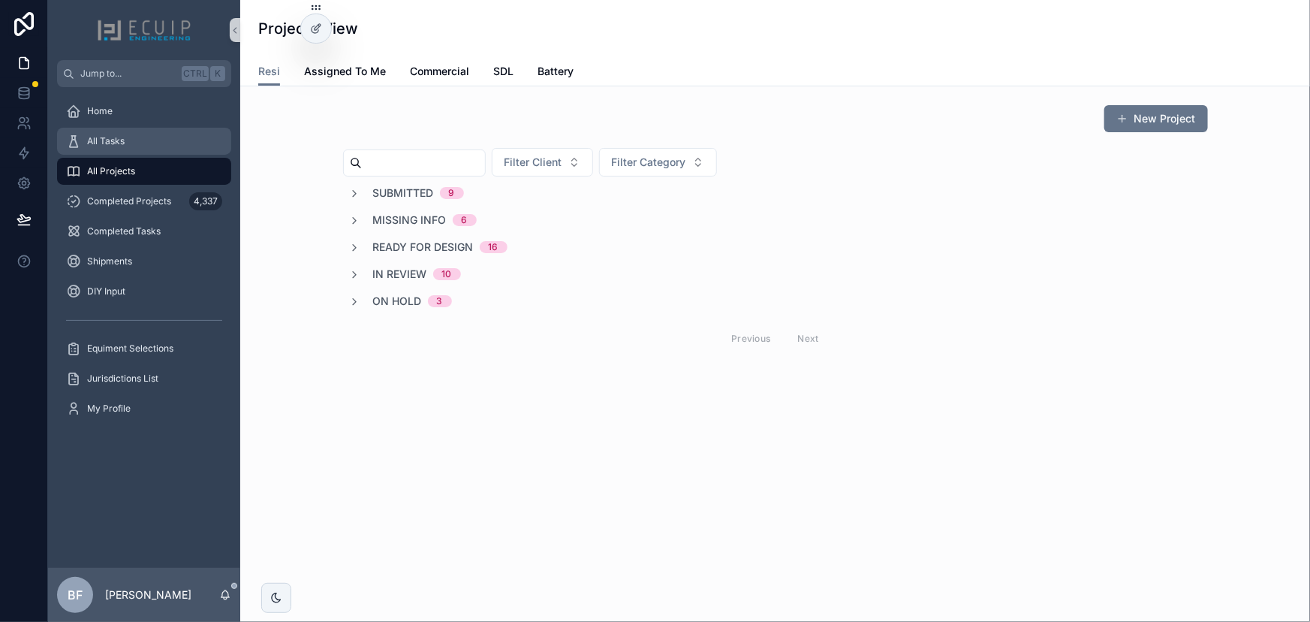
click at [164, 143] on div "All Tasks" at bounding box center [144, 141] width 156 height 24
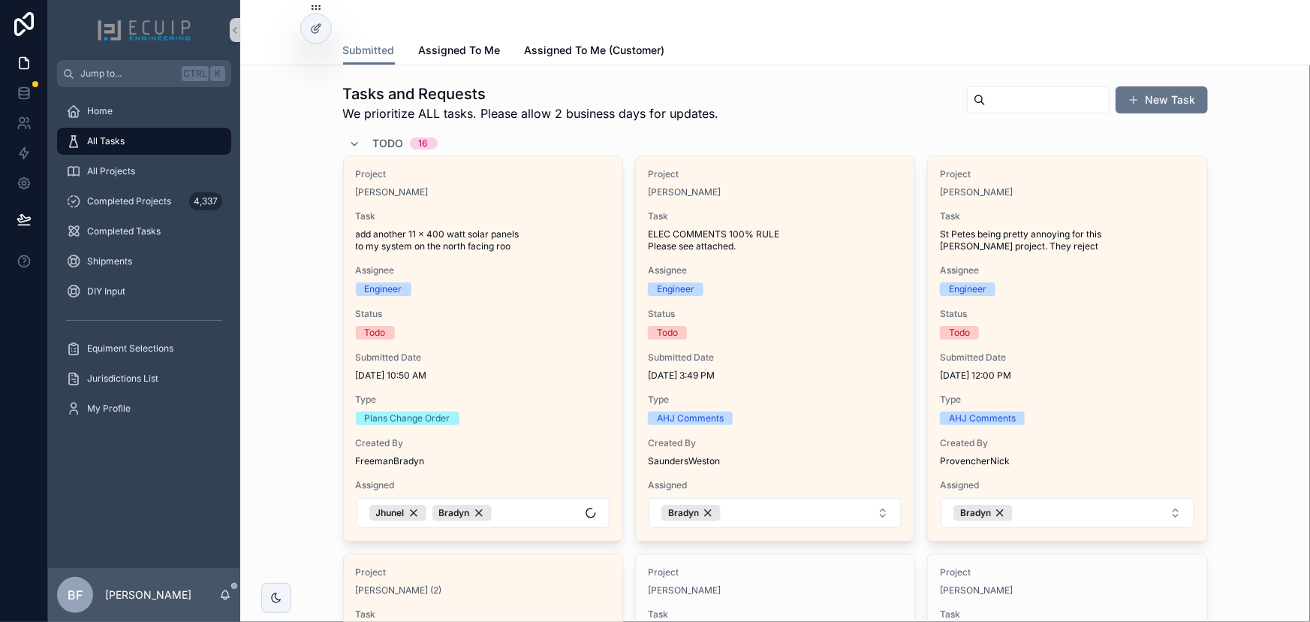
click at [986, 108] on input "scrollable content" at bounding box center [1047, 99] width 123 height 21
paste input "**********"
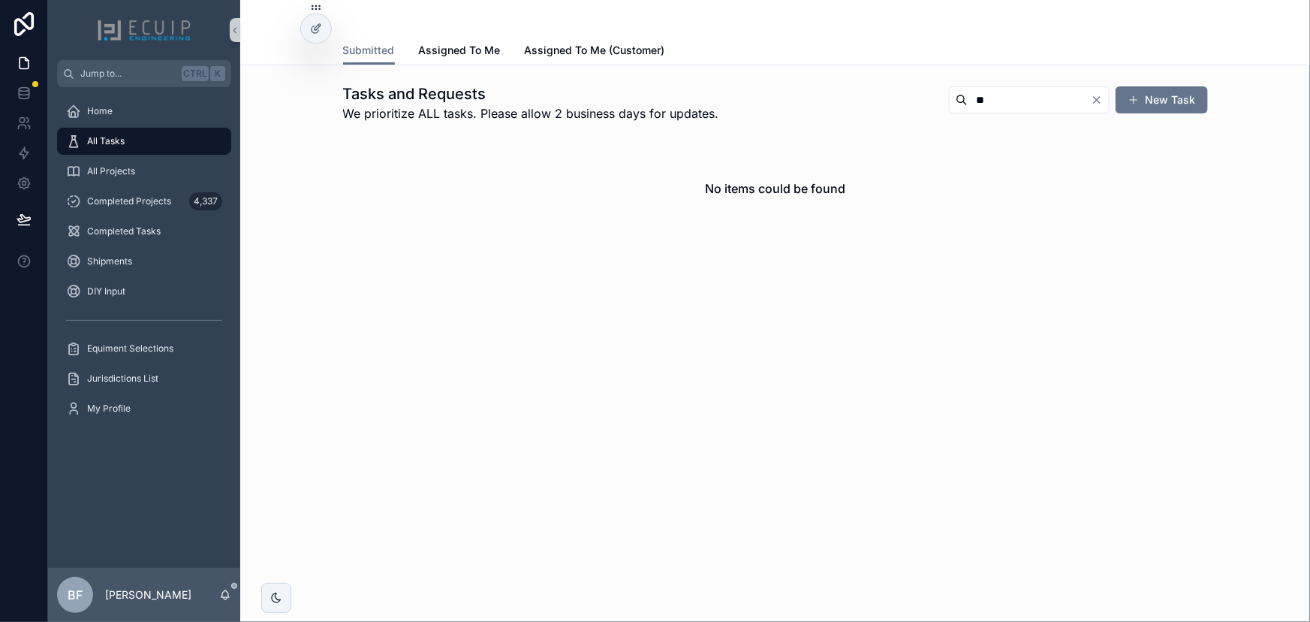
type input "*"
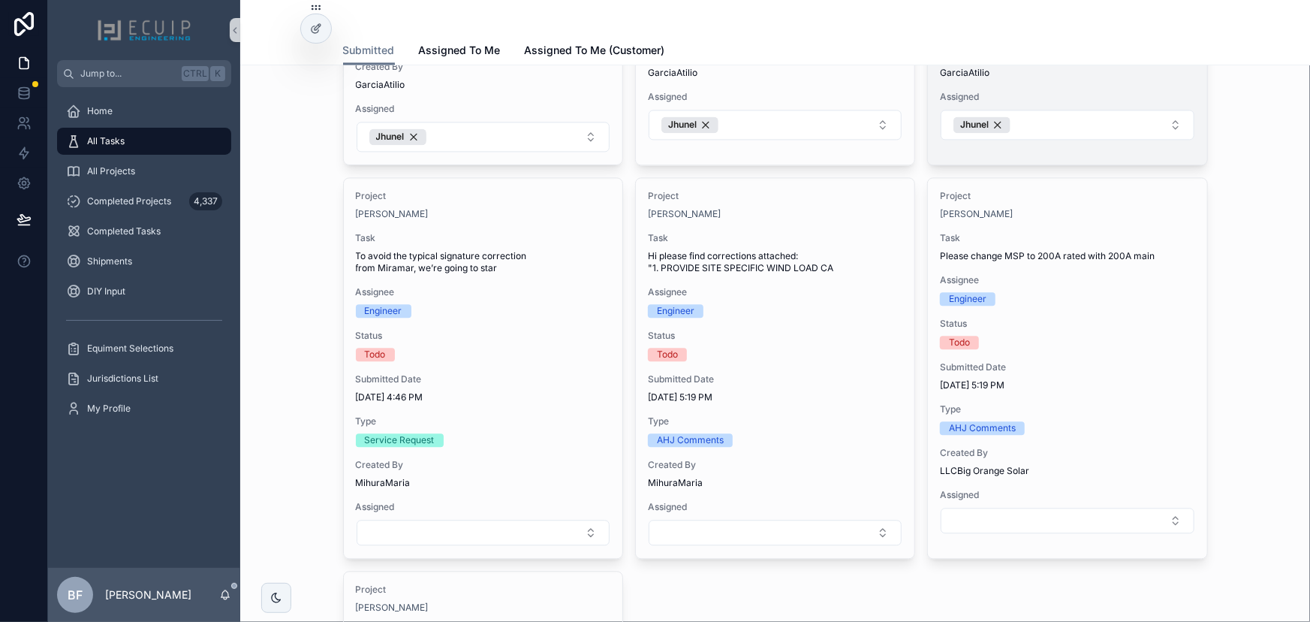
scroll to position [1774, 0]
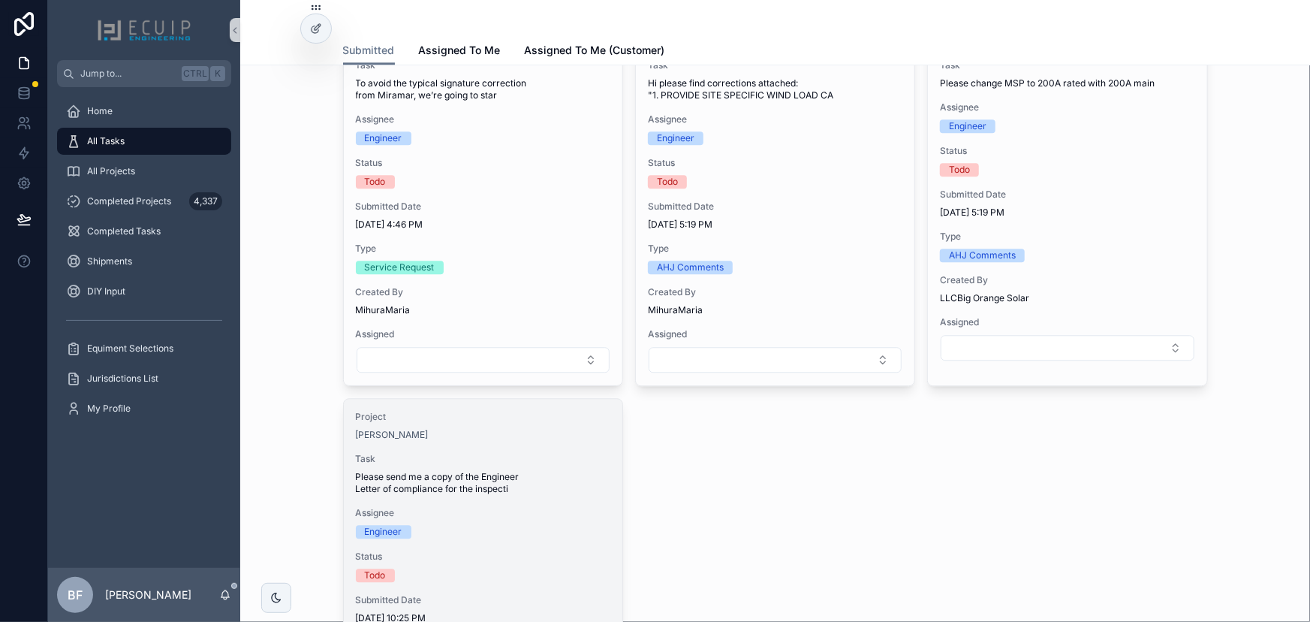
click at [515, 438] on div "Project [PERSON_NAME] Task Please send me a copy of the Engineer Letter of comp…" at bounding box center [483, 589] width 279 height 380
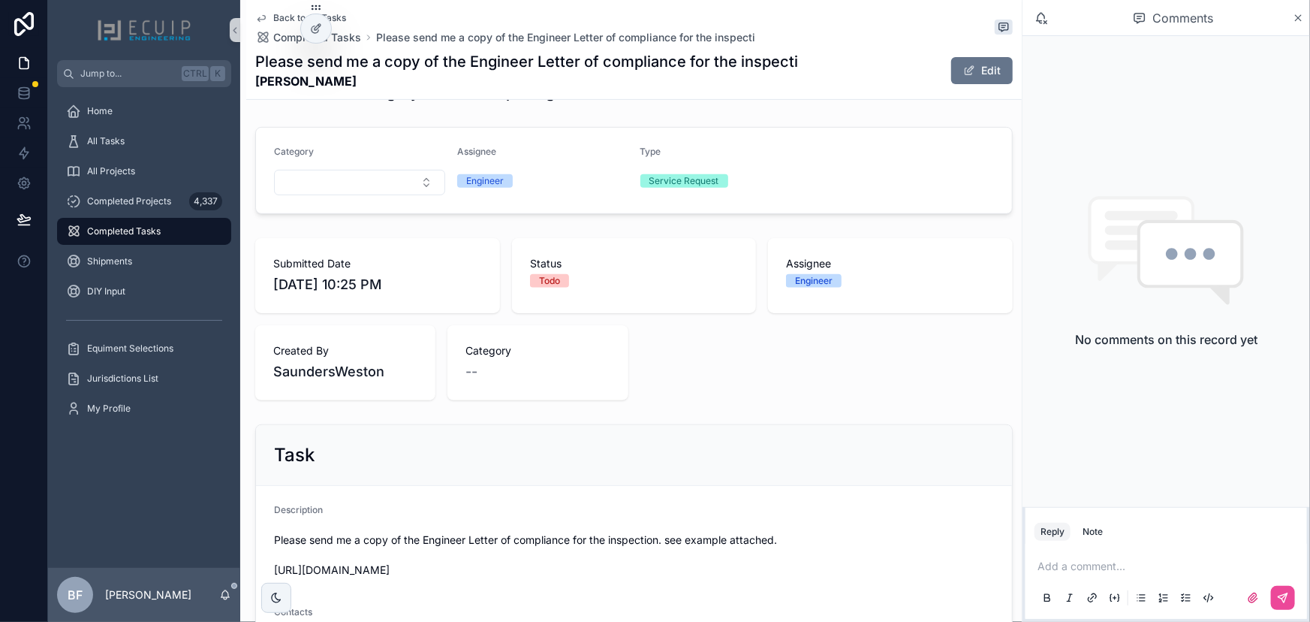
scroll to position [409, 0]
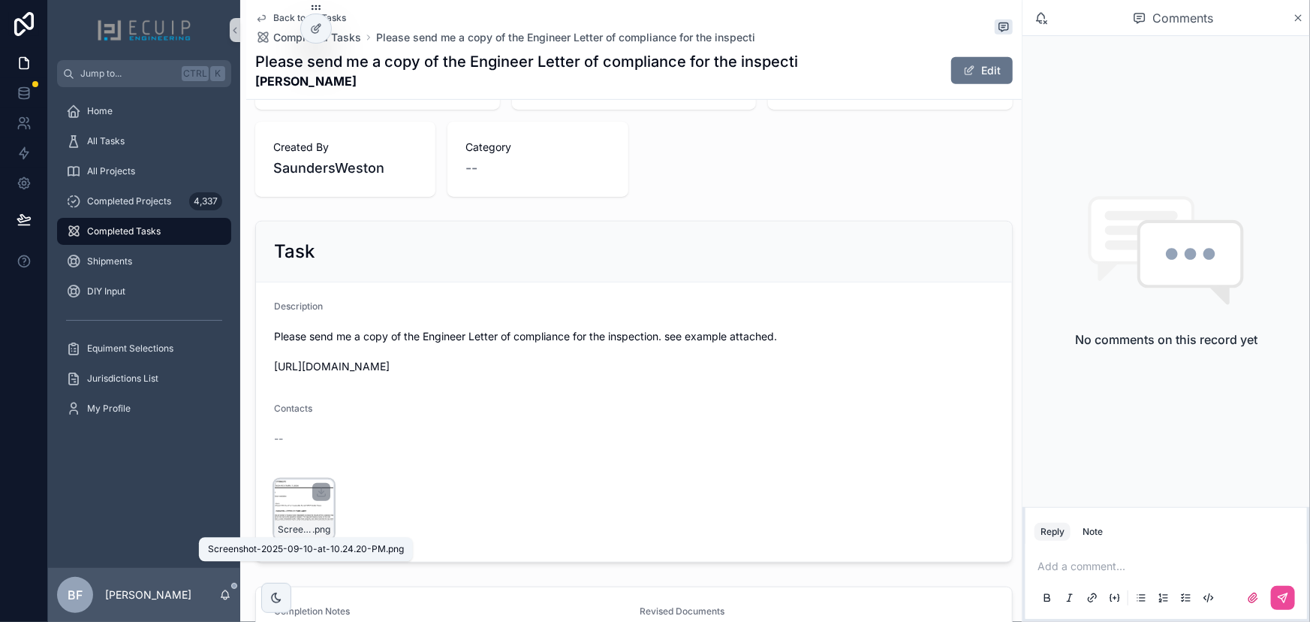
click at [317, 529] on span ".png" at bounding box center [321, 529] width 18 height 12
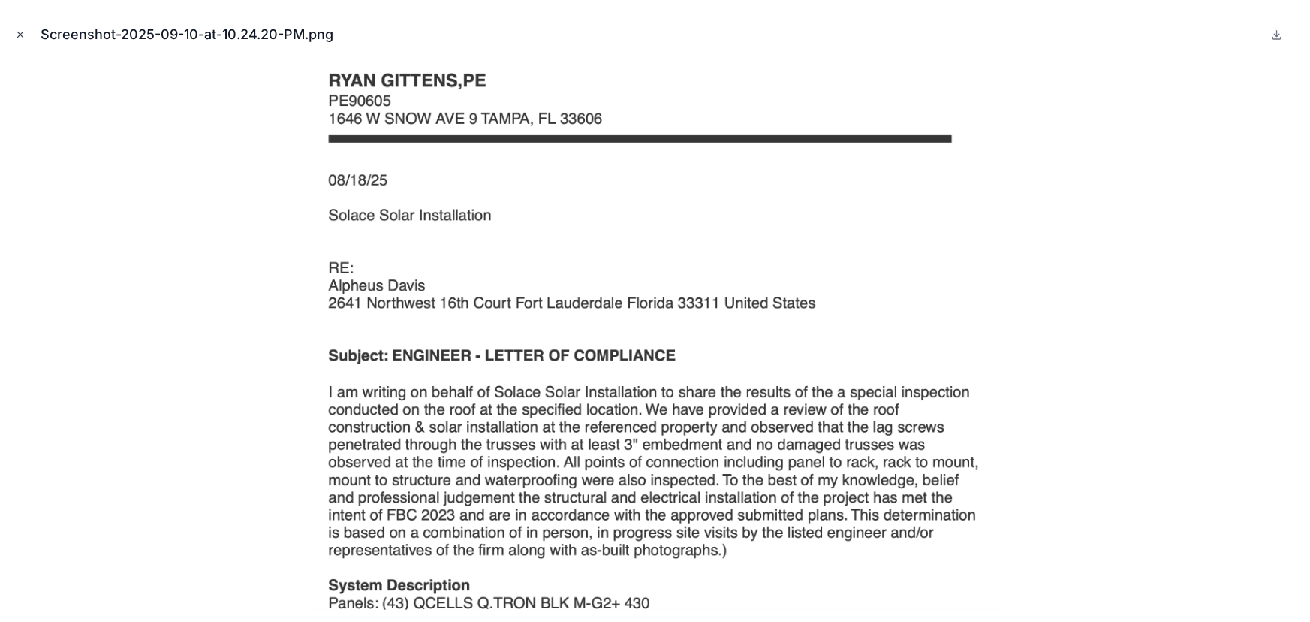
click at [15, 30] on icon "Close modal" at bounding box center [20, 34] width 11 height 11
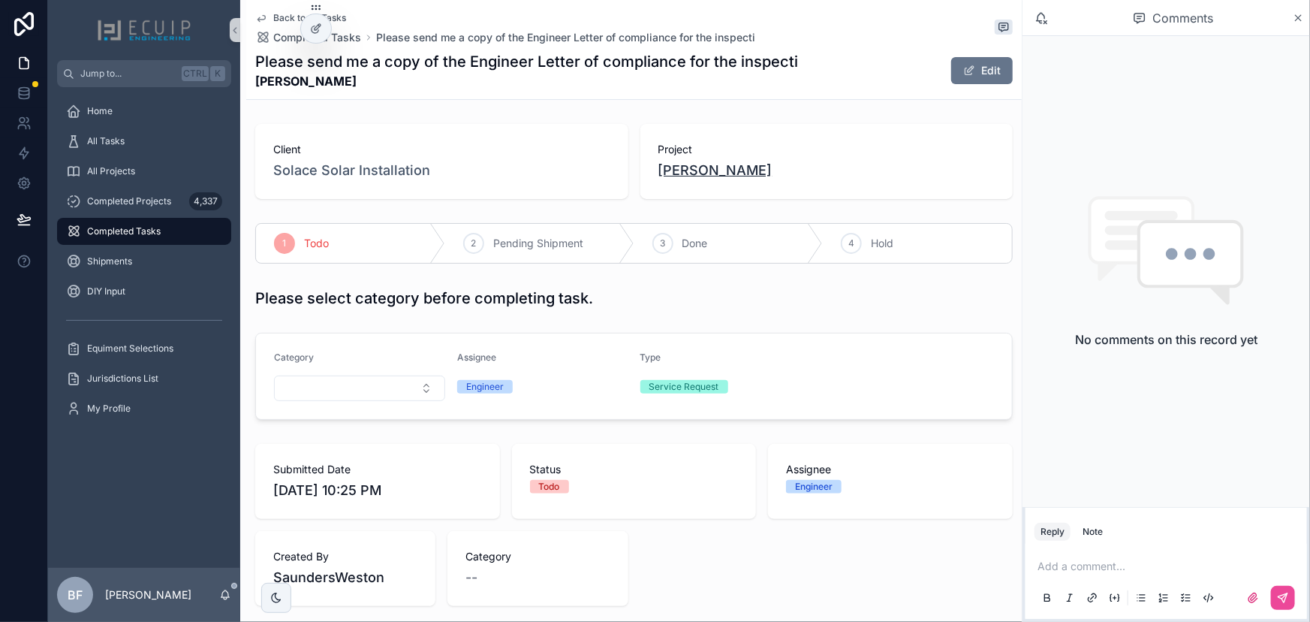
click at [754, 172] on span "[PERSON_NAME]" at bounding box center [715, 170] width 114 height 21
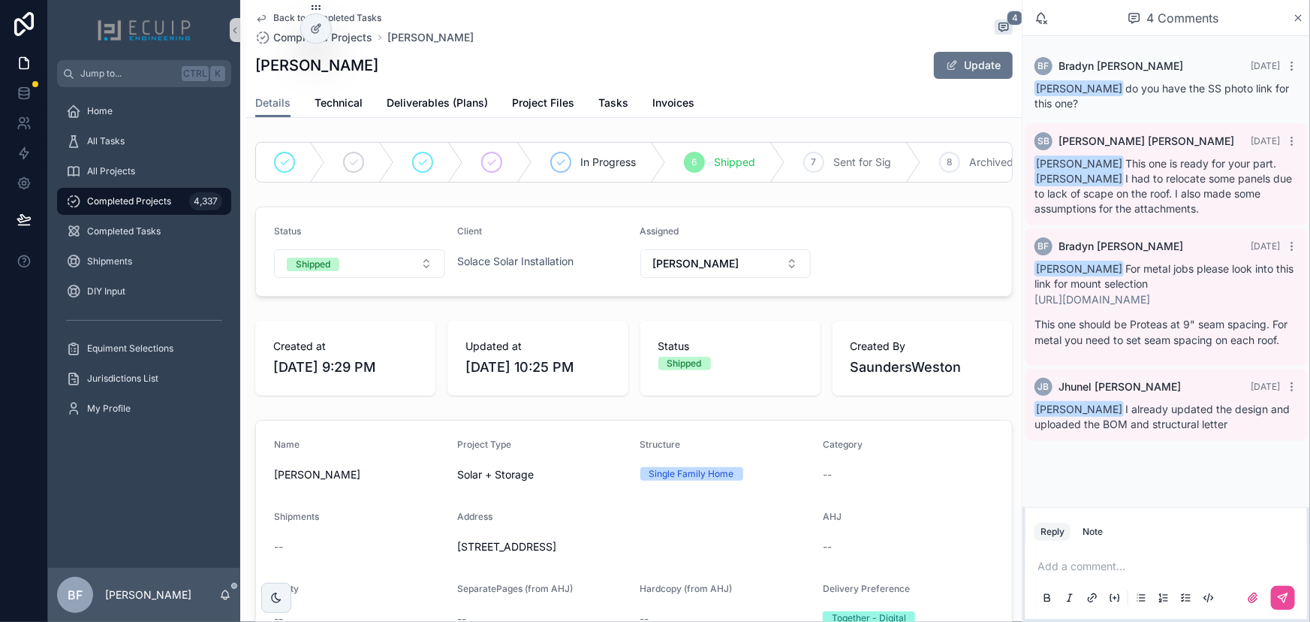
drag, startPoint x: 342, startPoint y: 64, endPoint x: 247, endPoint y: 58, distance: 94.8
click at [247, 58] on div "Back to Completed Tasks Completed Projects [PERSON_NAME] 4 [PERSON_NAME] Update…" at bounding box center [634, 59] width 776 height 118
copy h1 "[PERSON_NAME]"
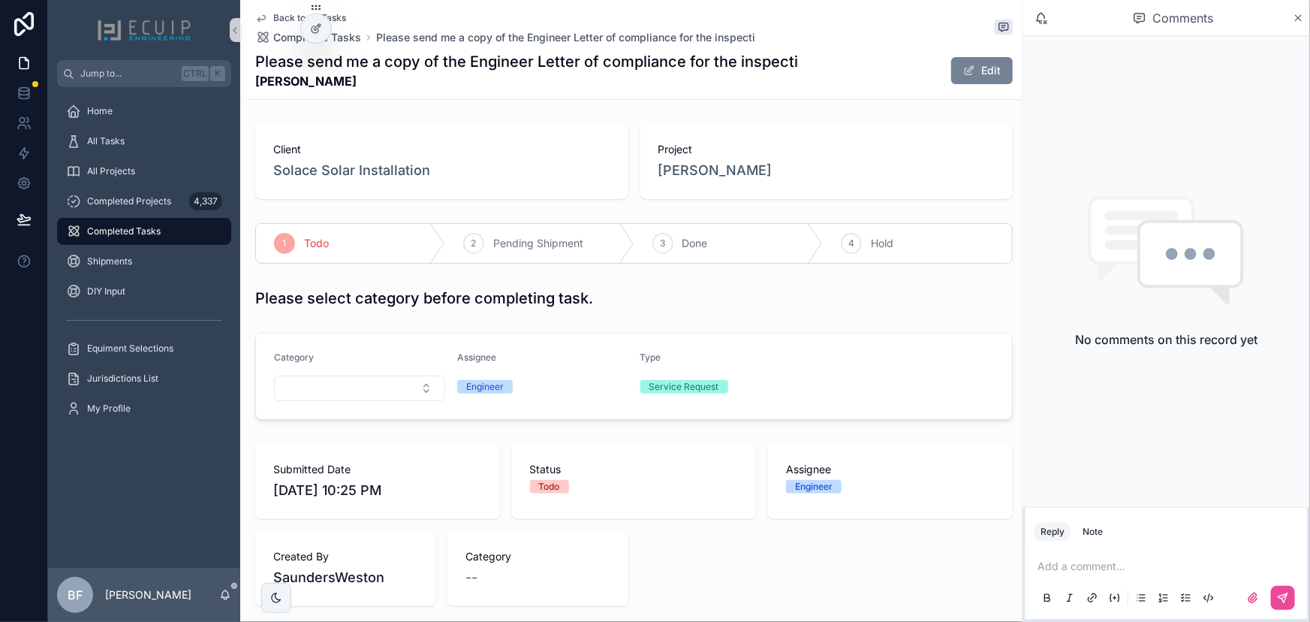
click at [971, 65] on button "Edit" at bounding box center [982, 70] width 62 height 27
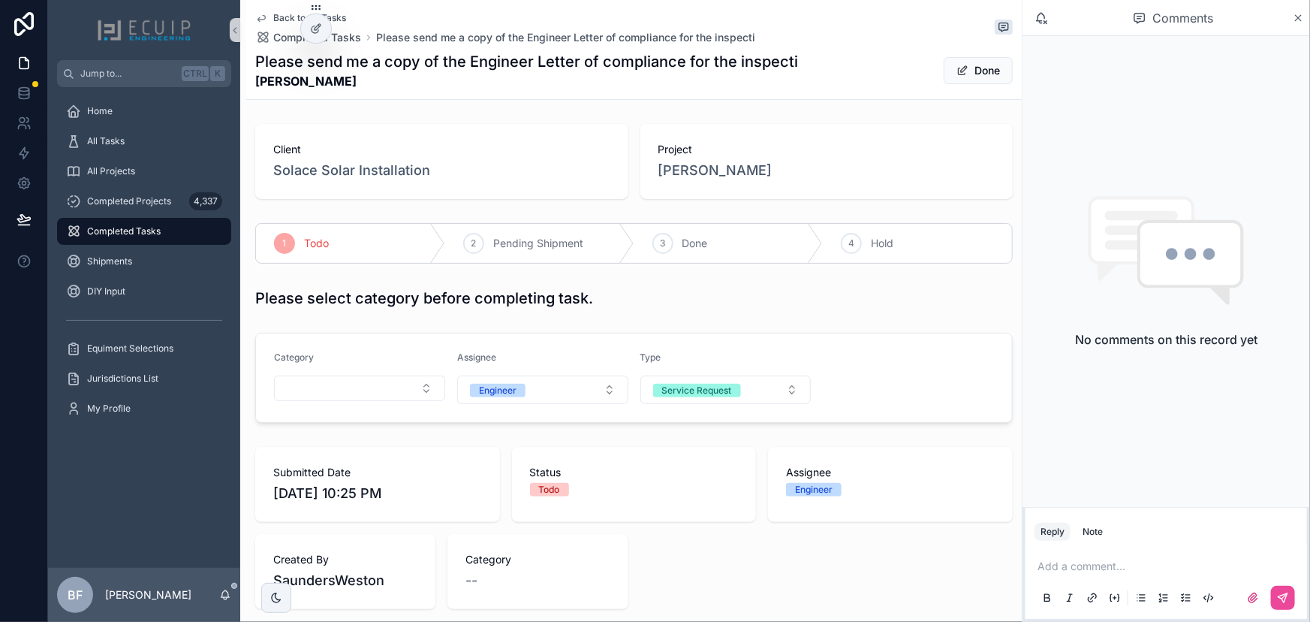
scroll to position [204, 0]
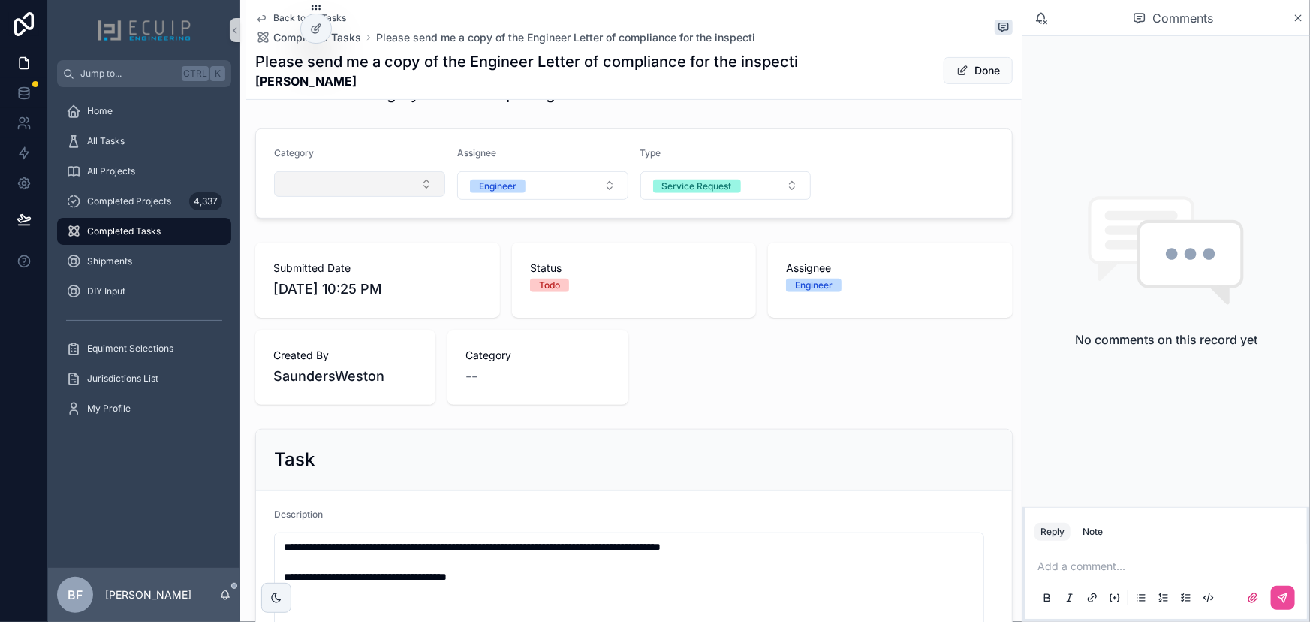
click at [340, 176] on button "Select Button" at bounding box center [359, 184] width 171 height 26
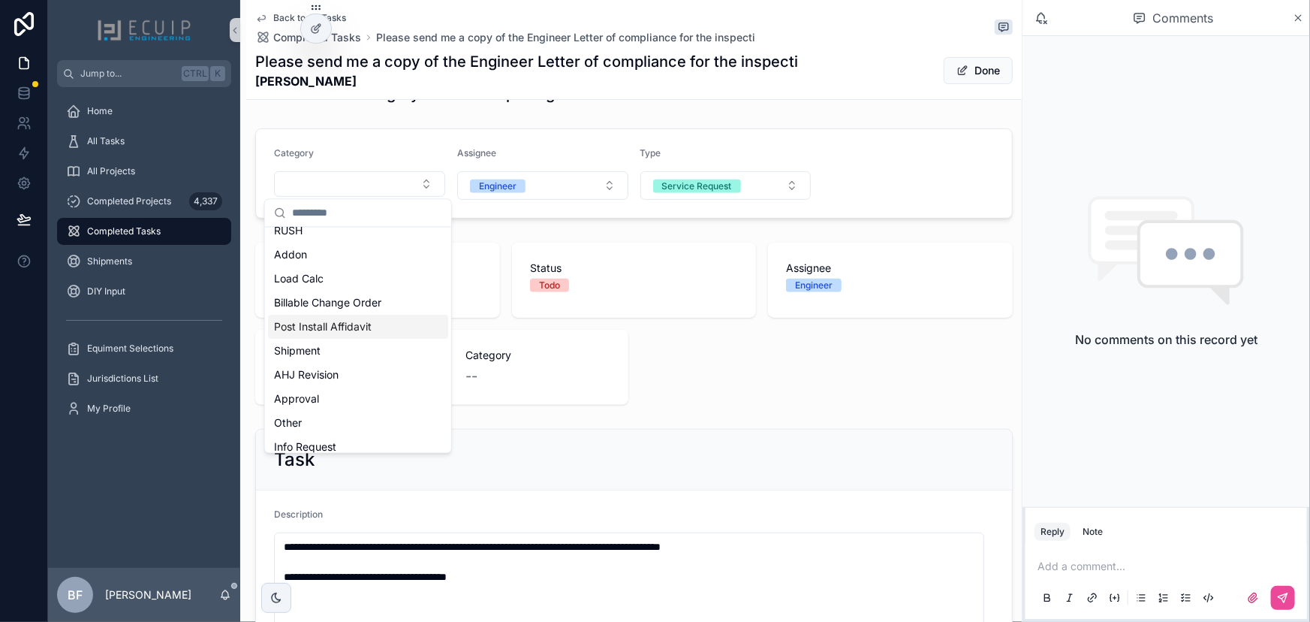
click at [348, 330] on span "Post Install Affidavit" at bounding box center [323, 326] width 98 height 15
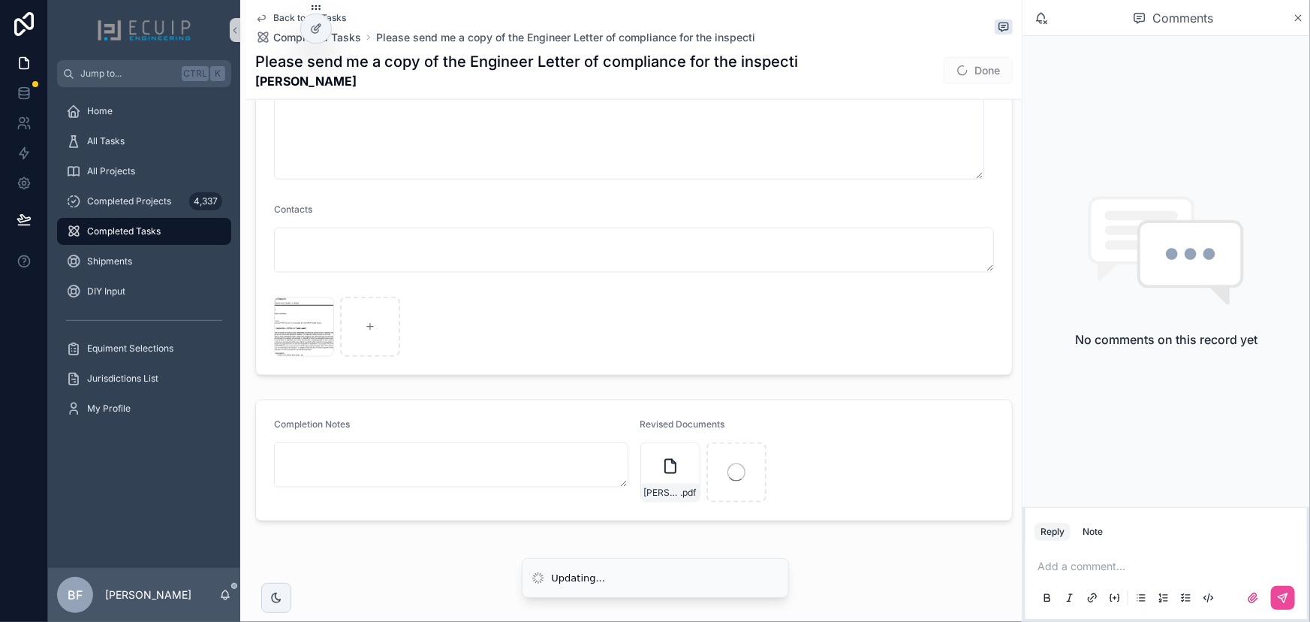
scroll to position [174, 0]
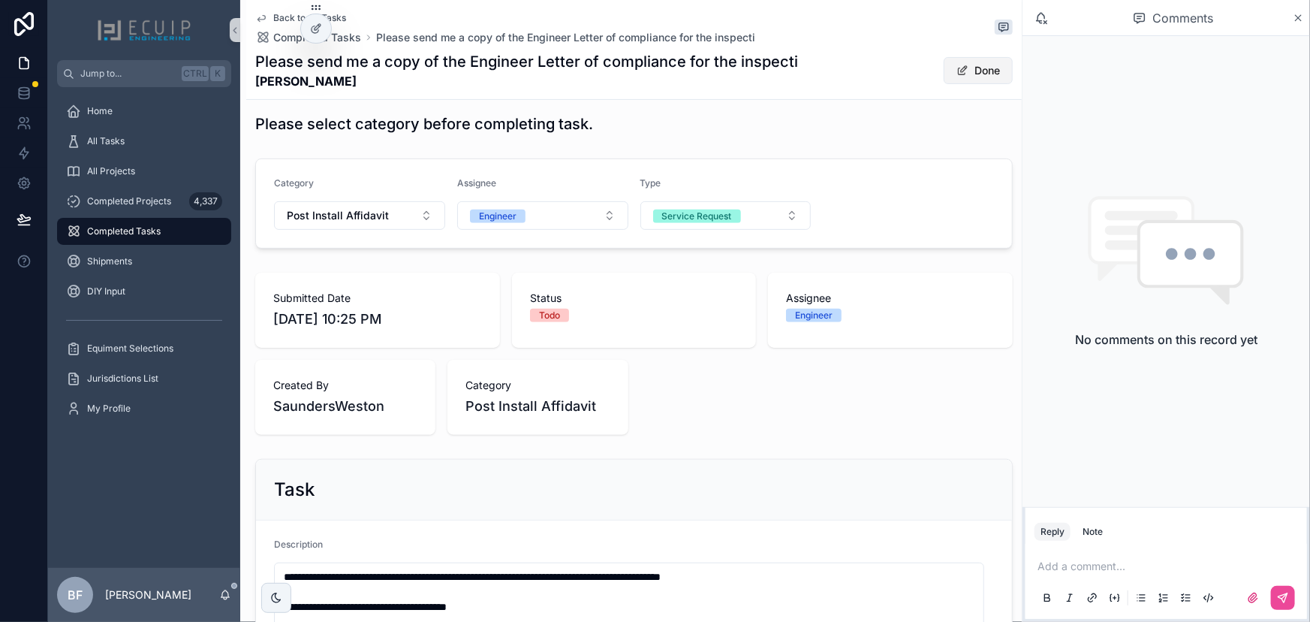
click at [959, 74] on button "Done" at bounding box center [978, 70] width 69 height 27
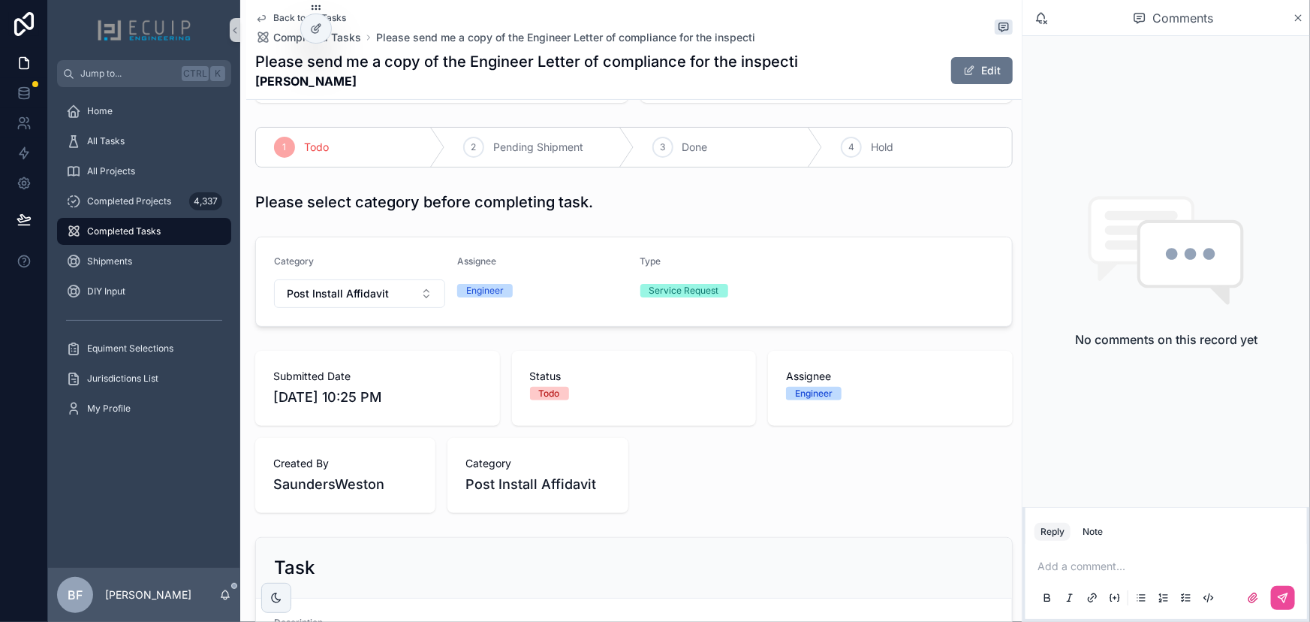
scroll to position [0, 0]
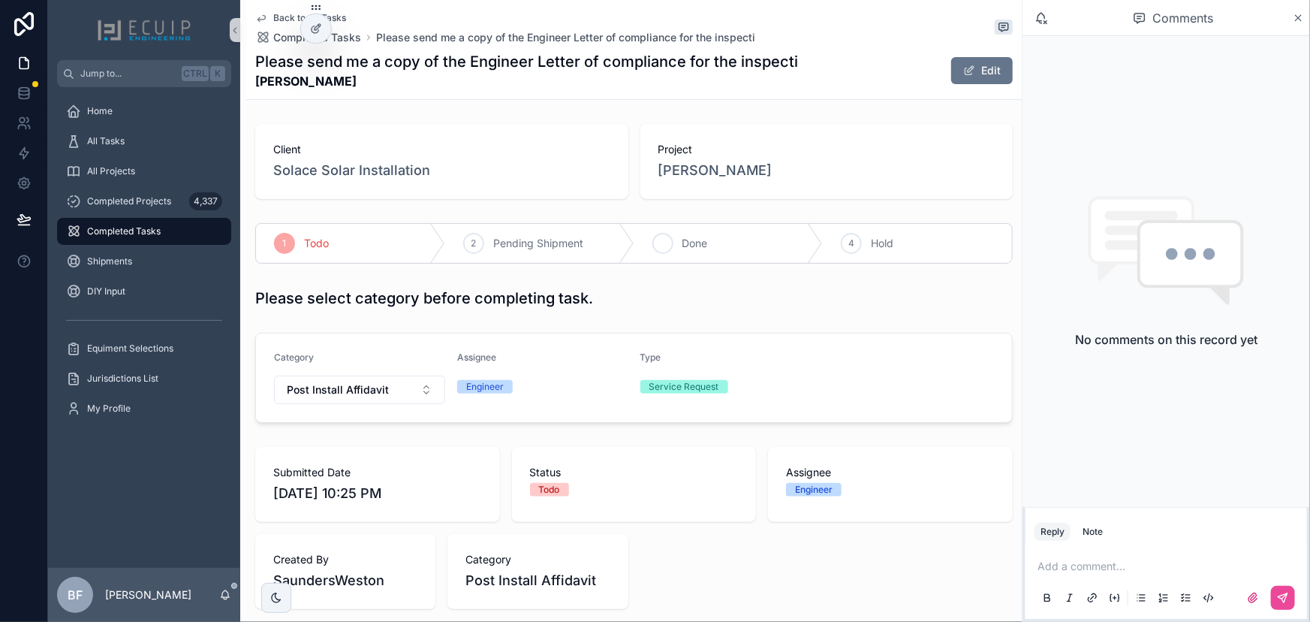
click at [698, 238] on span "Done" at bounding box center [695, 243] width 26 height 15
